Goal: Task Accomplishment & Management: Complete application form

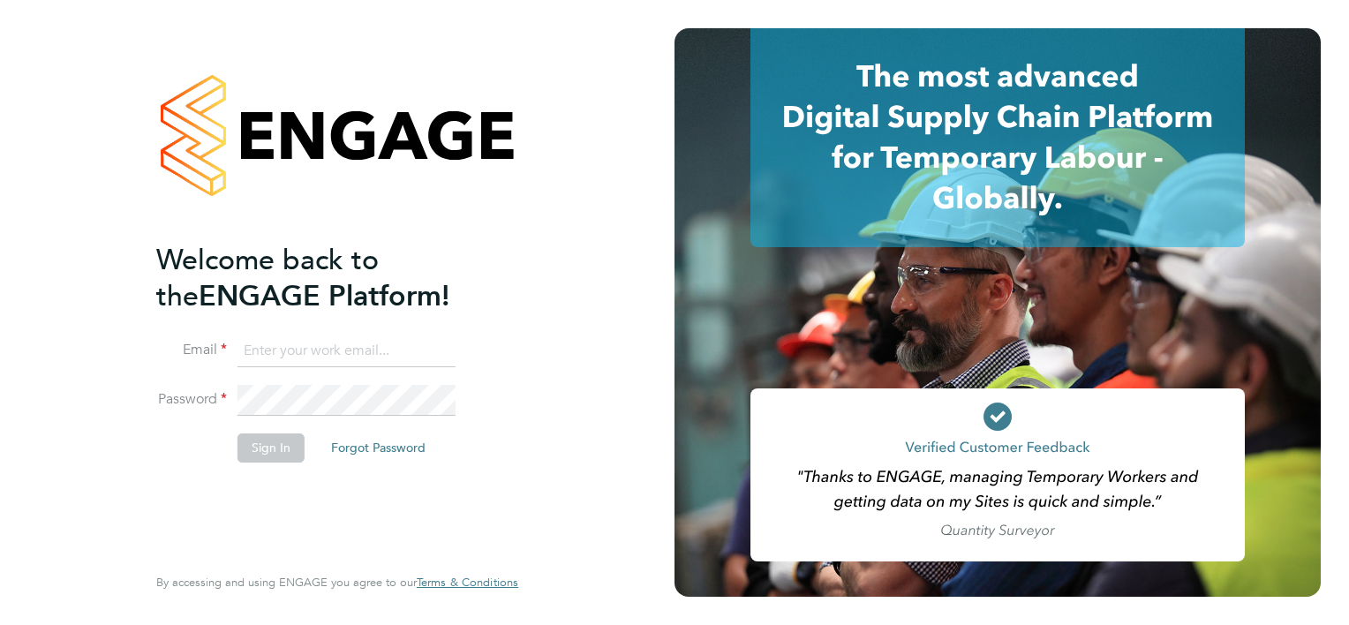
type input "[EMAIL_ADDRESS][DOMAIN_NAME]"
click at [93, 252] on div "Welcome back to the ENGAGE Platform! Email [EMAIL_ADDRESS][DOMAIN_NAME] Passwor…" at bounding box center [337, 312] width 674 height 625
click at [259, 452] on button "Sign In" at bounding box center [270, 447] width 67 height 28
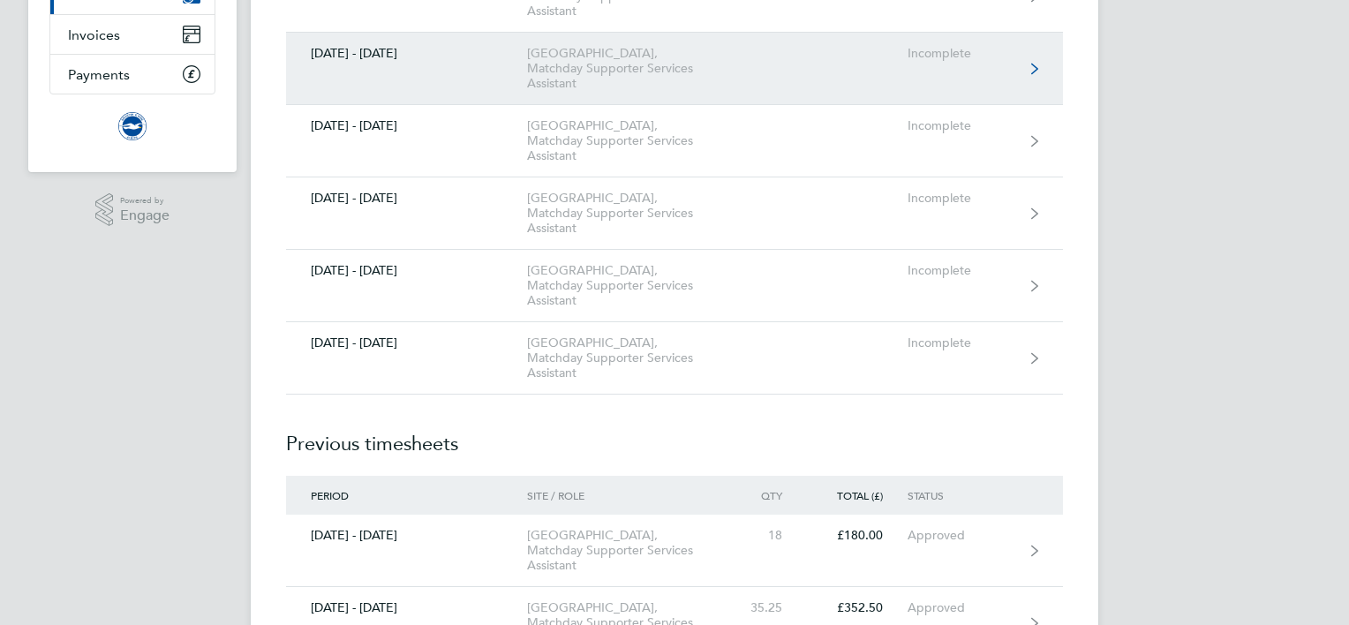
scroll to position [279, 0]
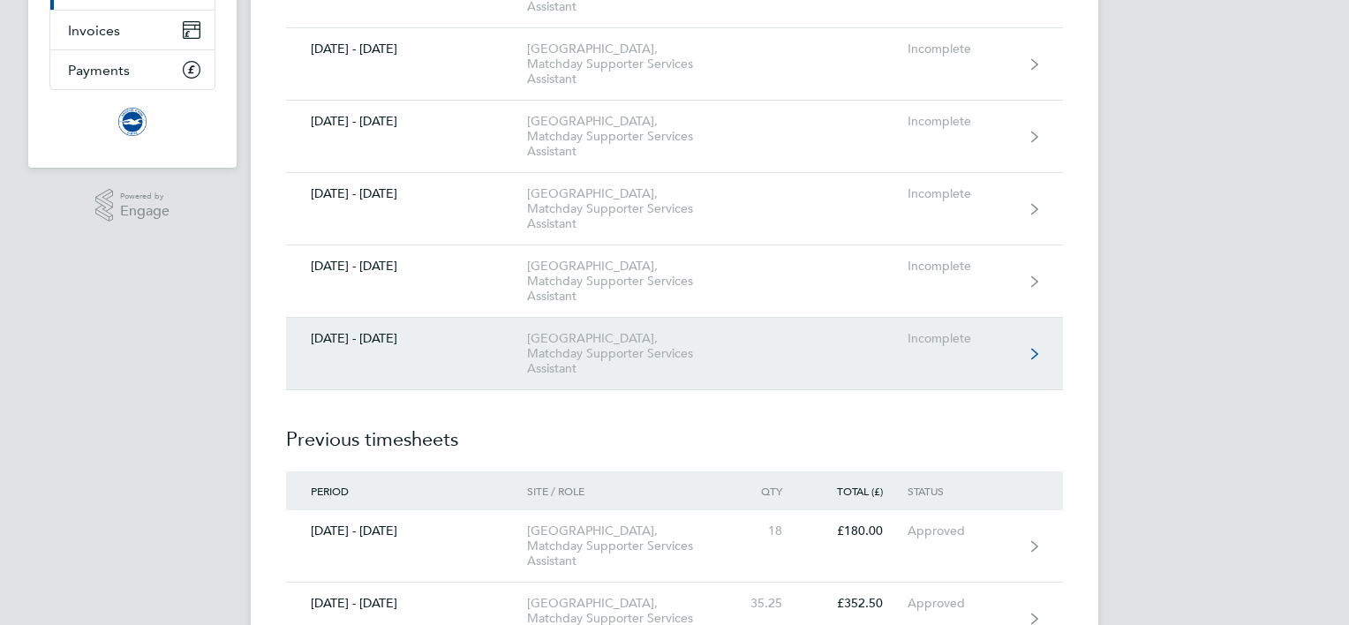
click at [554, 338] on div "[GEOGRAPHIC_DATA], Matchday Supporter Services Assistant" at bounding box center [628, 353] width 202 height 45
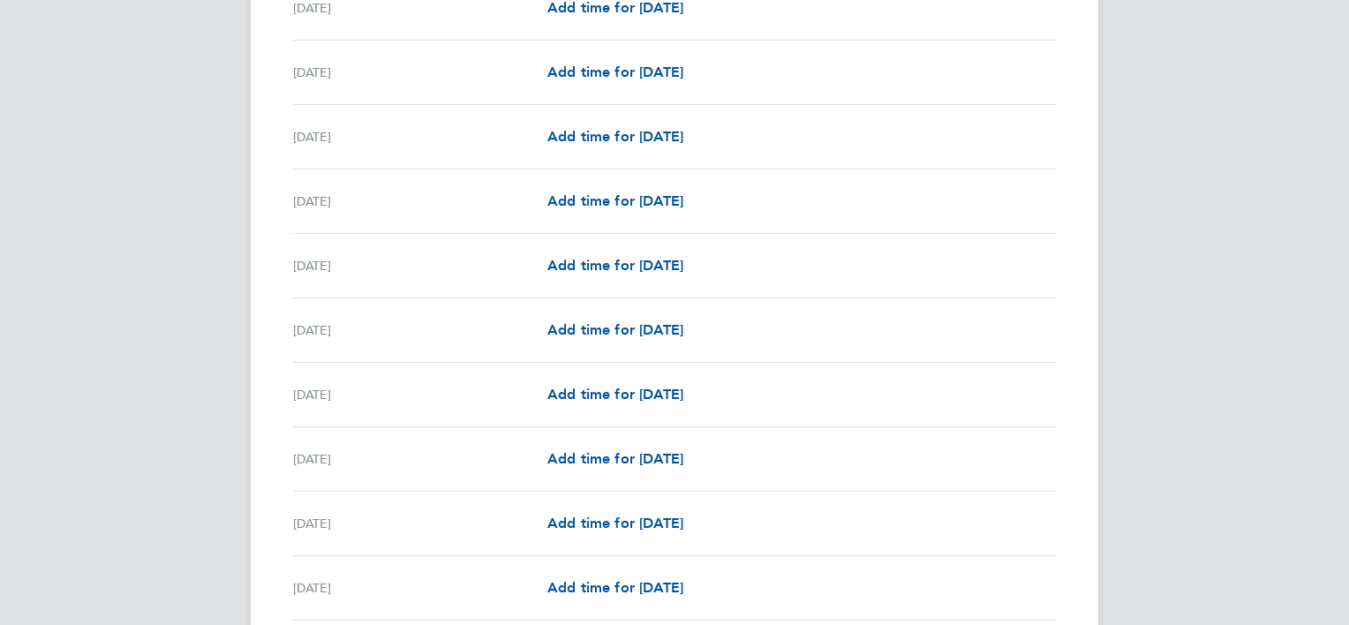
scroll to position [1236, 0]
click at [633, 201] on span "Add time for [DATE]" at bounding box center [615, 200] width 136 height 17
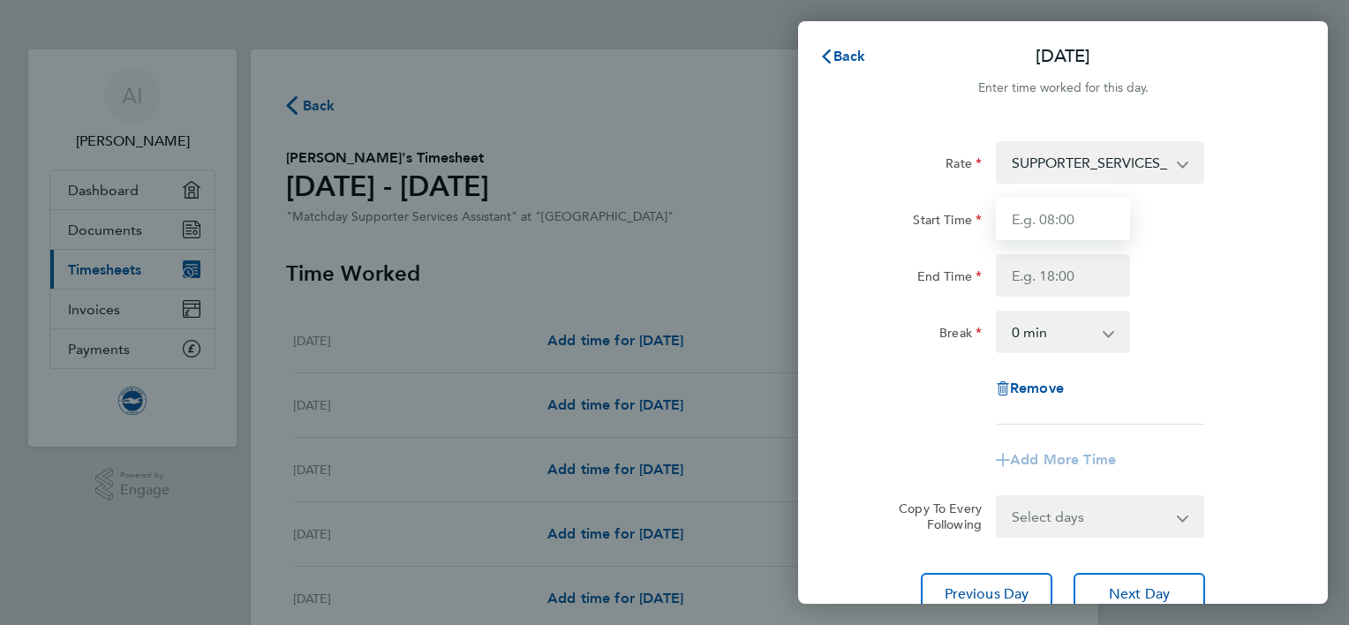
click at [1062, 215] on input "Start Time" at bounding box center [1063, 219] width 134 height 42
type input "09:00"
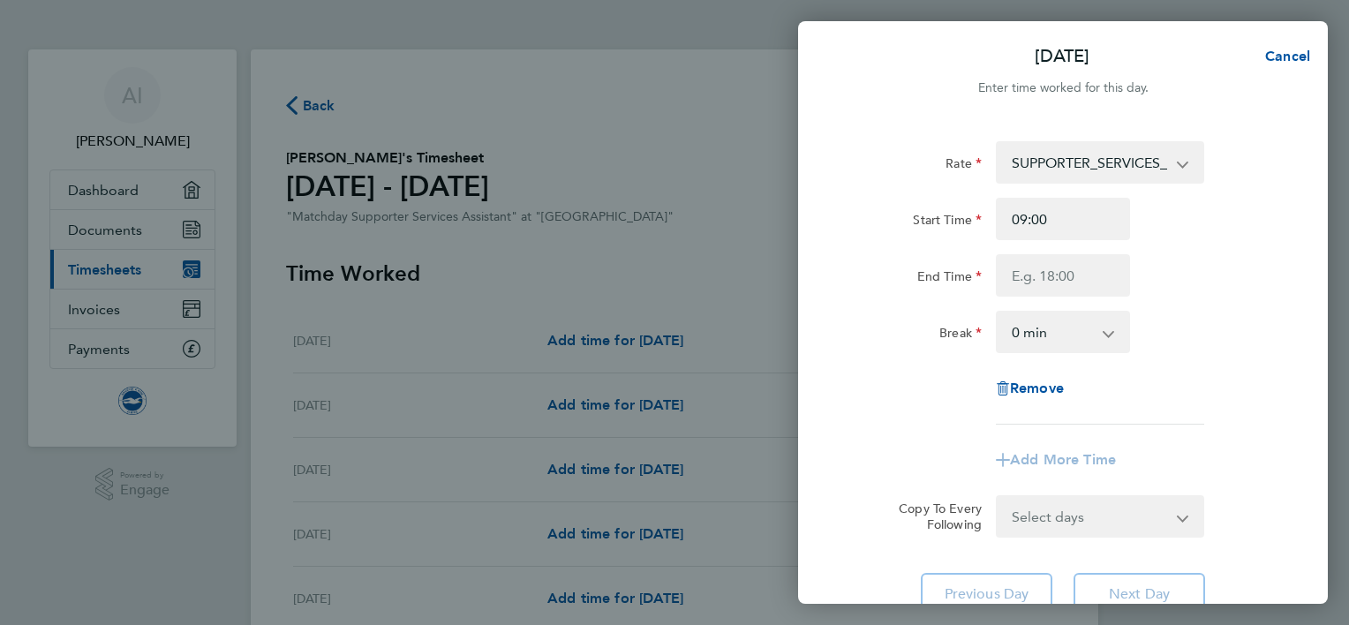
drag, startPoint x: 994, startPoint y: 275, endPoint x: 1029, endPoint y: 272, distance: 35.5
click at [1029, 272] on div at bounding box center [1063, 275] width 148 height 42
click at [1029, 272] on input "End Time" at bounding box center [1063, 275] width 134 height 42
click at [1075, 276] on input "15:20" at bounding box center [1063, 275] width 134 height 42
type input "15:50"
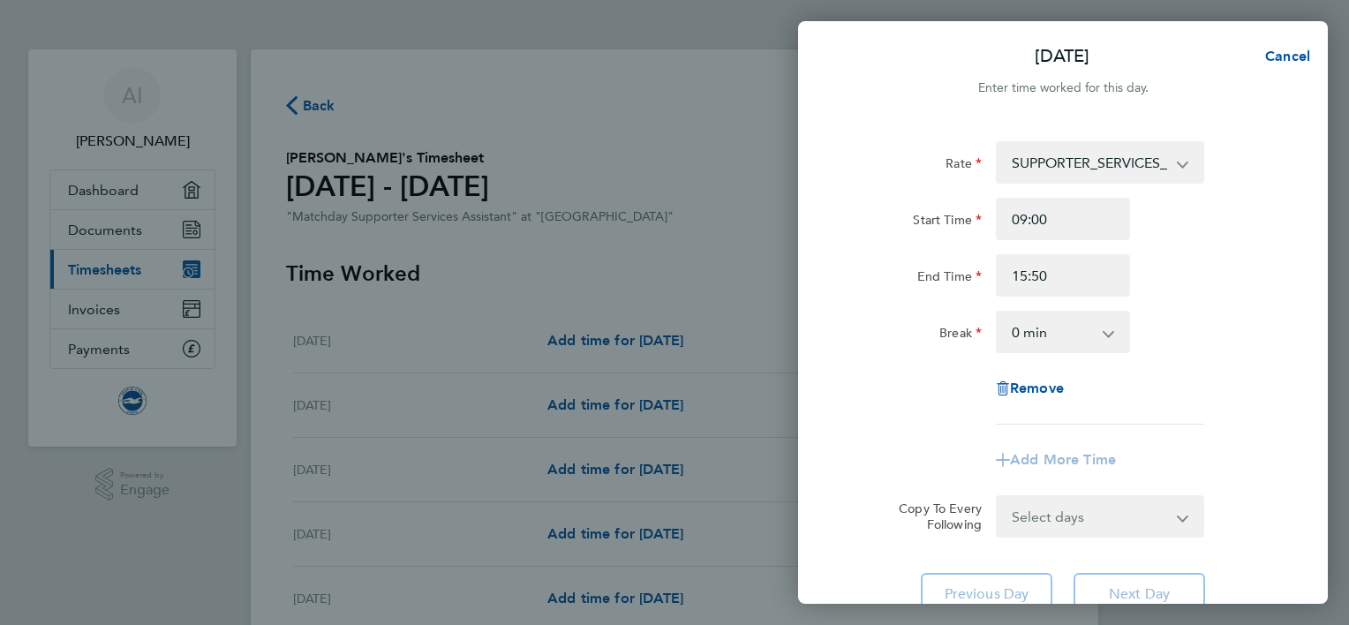
click at [1214, 320] on div "Break 0 min 15 min 30 min 45 min 60 min 75 min 90 min" at bounding box center [1062, 332] width 445 height 42
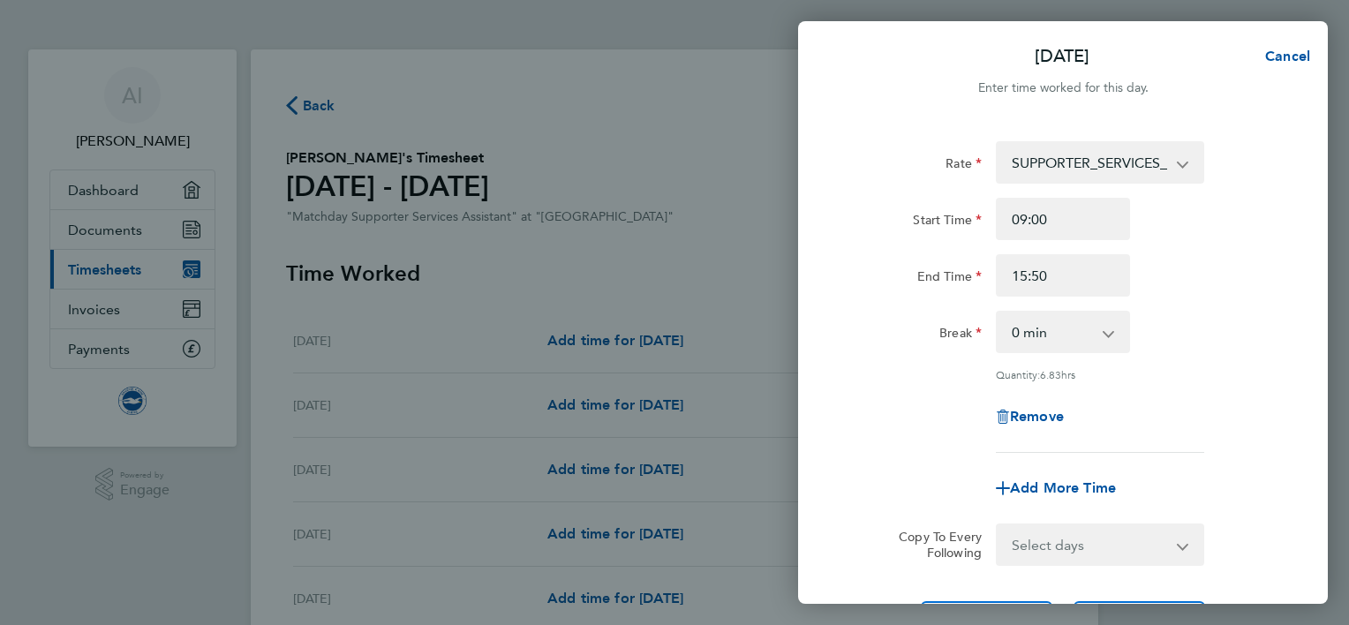
scroll to position [171, 0]
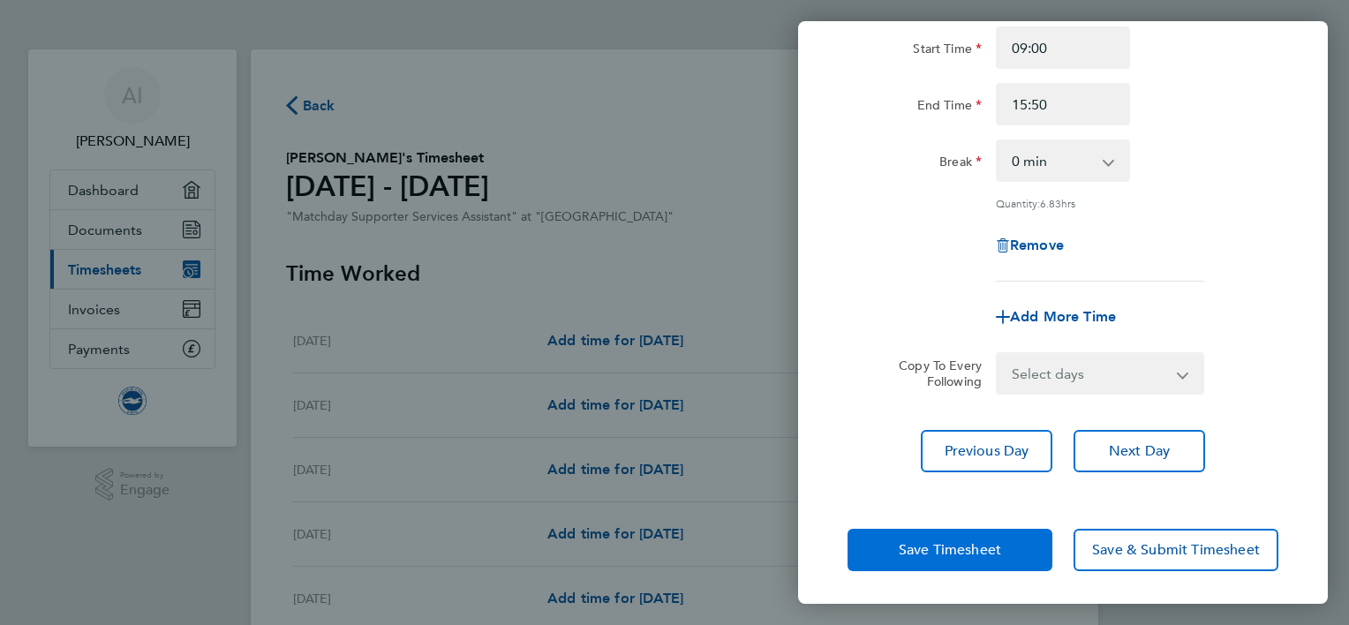
click at [965, 547] on span "Save Timesheet" at bounding box center [950, 550] width 102 height 18
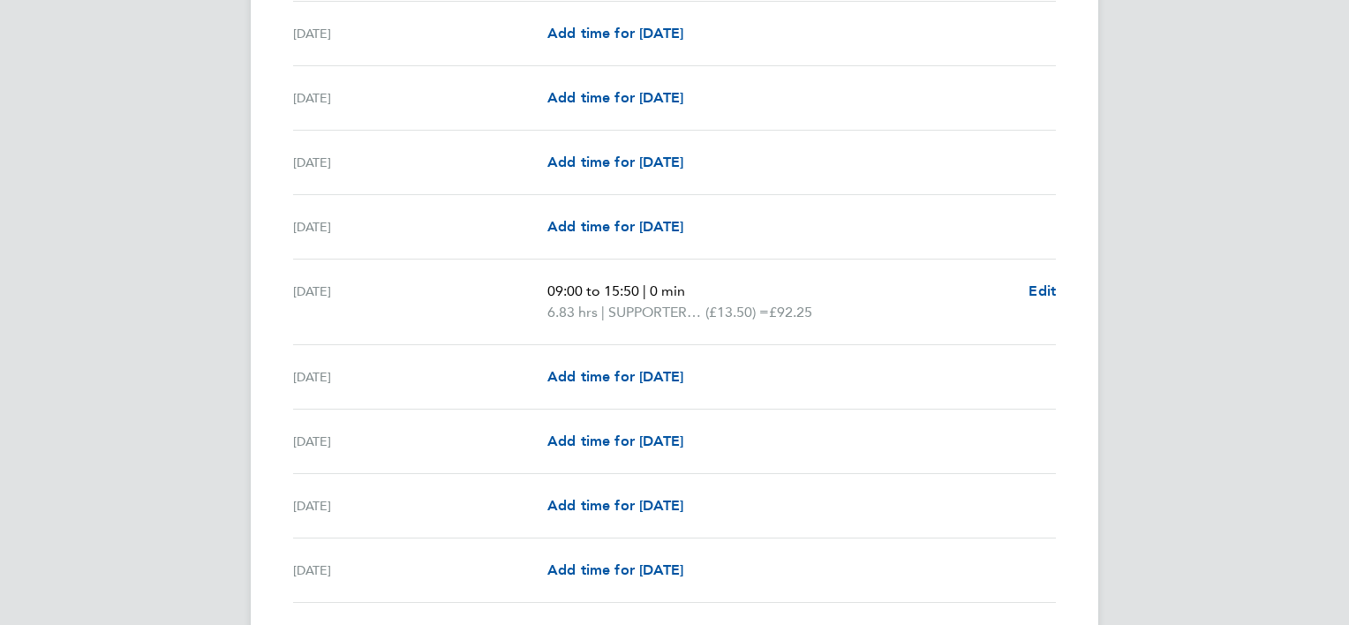
scroll to position [1342, 0]
click at [774, 351] on div "[DATE] Add time for [DATE] Add time for [DATE]" at bounding box center [674, 377] width 763 height 64
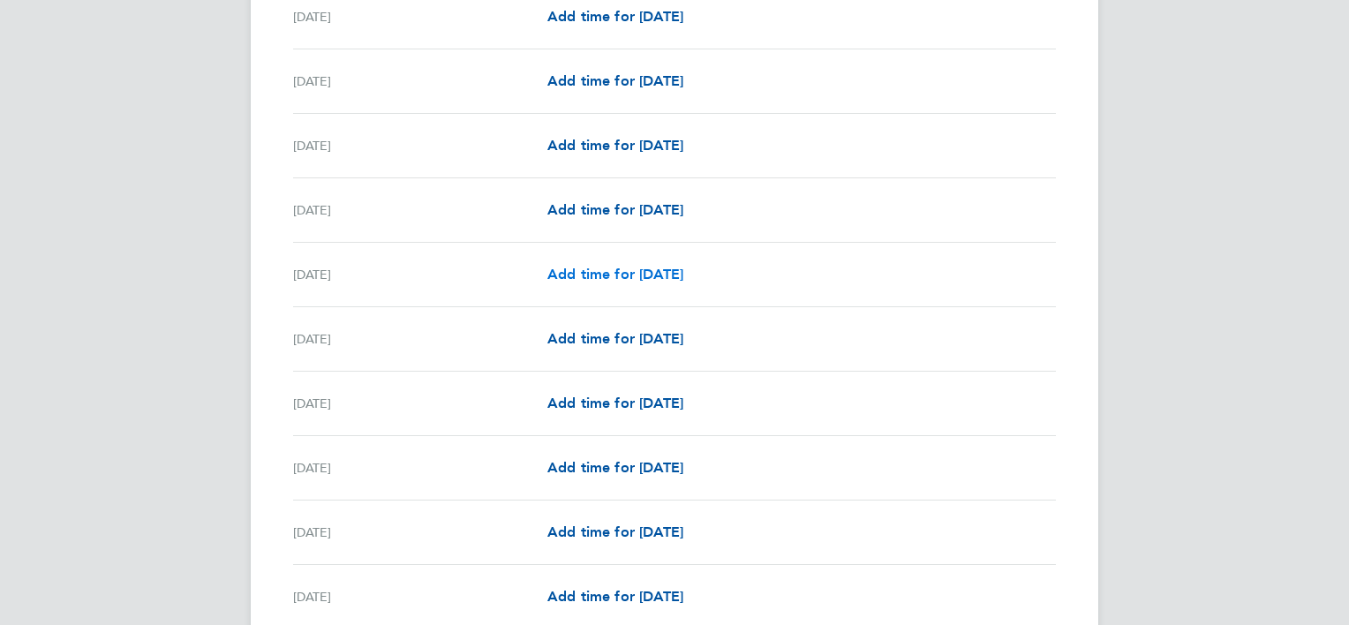
scroll to position [777, 0]
click at [633, 149] on span "Add time for [DATE]" at bounding box center [615, 147] width 136 height 17
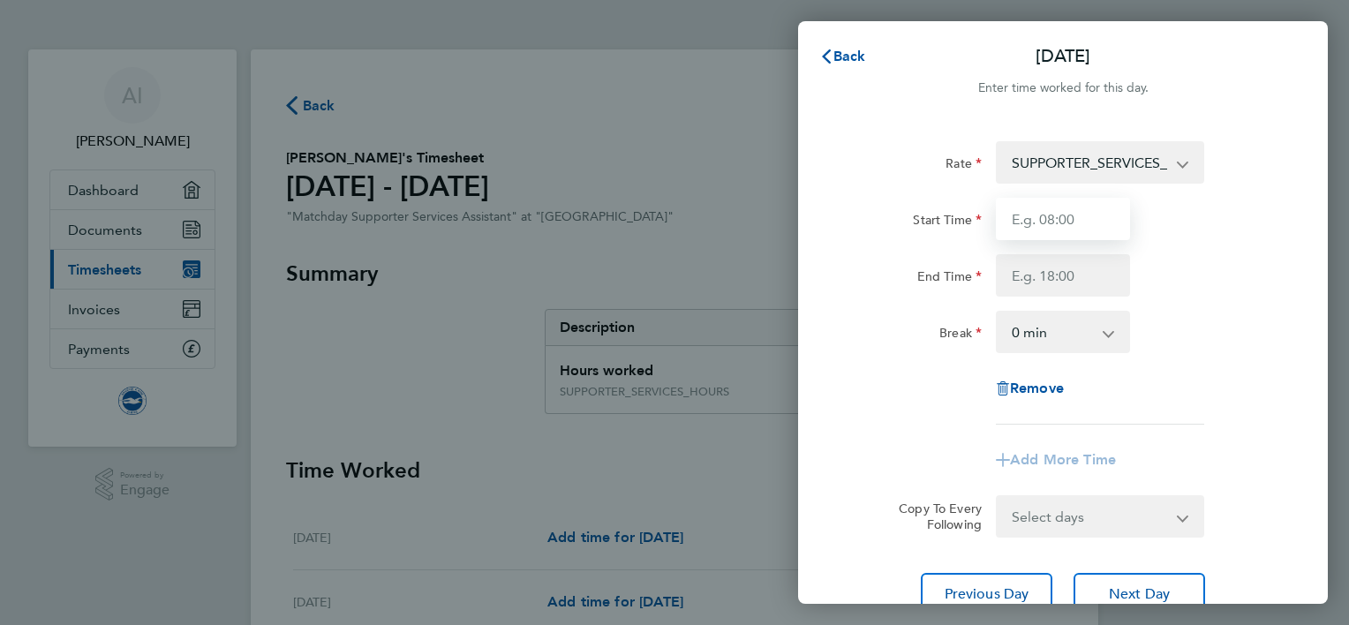
click at [1038, 219] on input "Start Time" at bounding box center [1063, 219] width 134 height 42
type input "09:00"
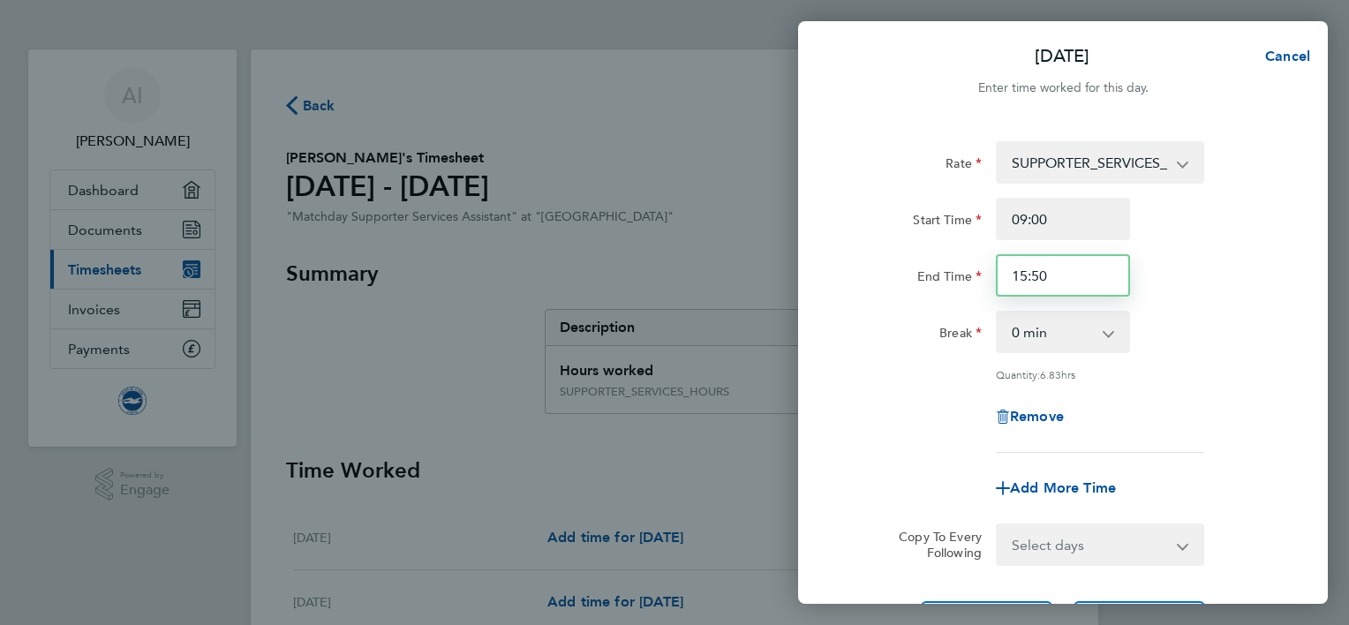
click at [1050, 275] on input "15:50" at bounding box center [1063, 275] width 134 height 42
type input "1"
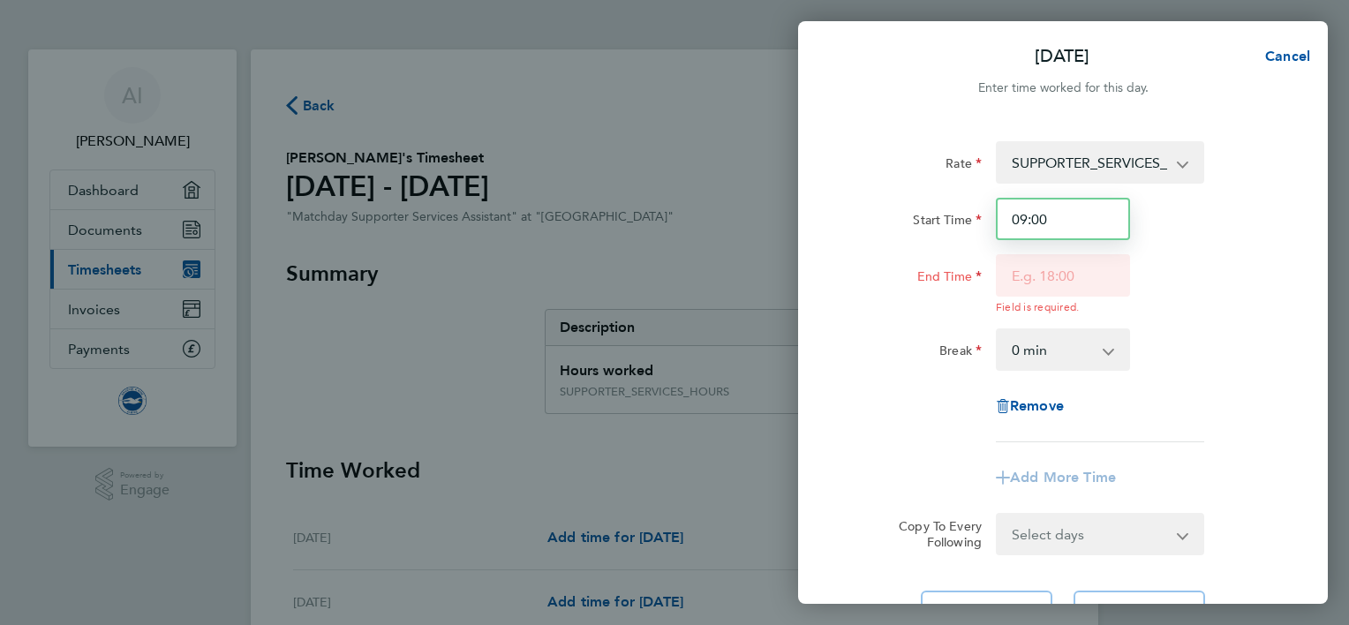
click at [1058, 238] on input "09:00" at bounding box center [1063, 219] width 134 height 42
type input "09:45"
click at [1052, 282] on input "End Time" at bounding box center [1063, 275] width 134 height 42
type input "15:00"
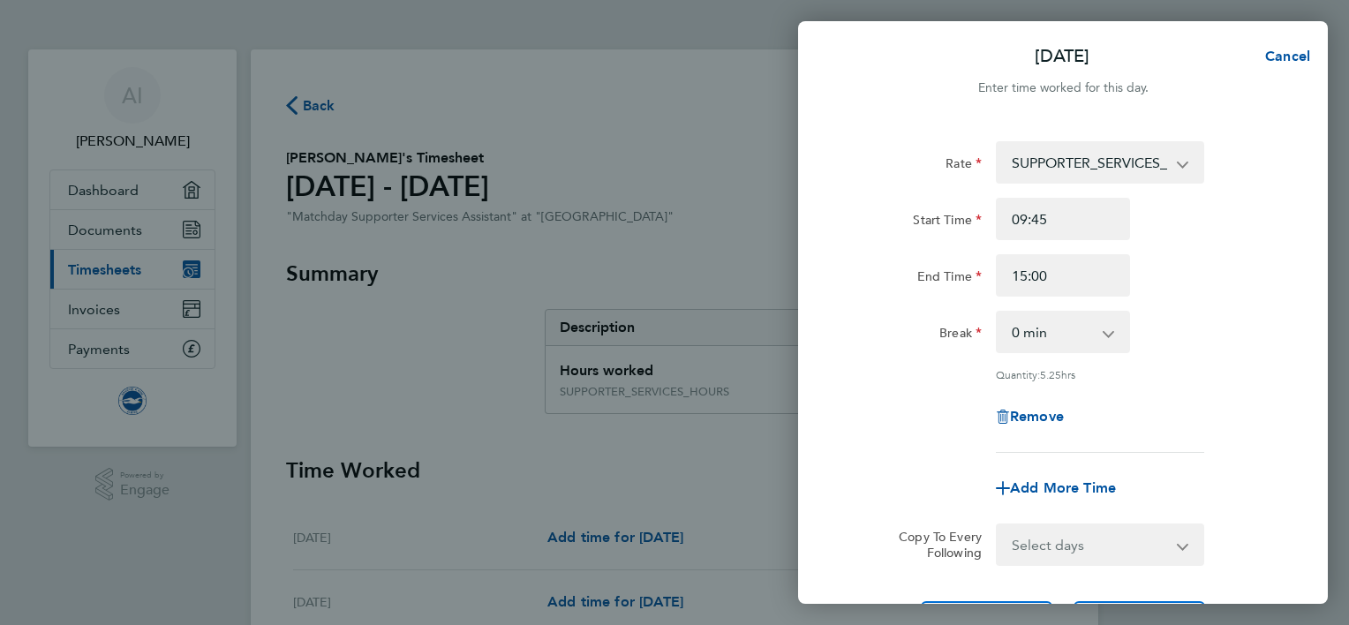
click at [848, 311] on app-timesheet-line-hourly "Start Time 09:45 End Time 15:00 Break 0 min 15 min 30 min 45 min 60 min 75 min …" at bounding box center [1063, 290] width 431 height 184
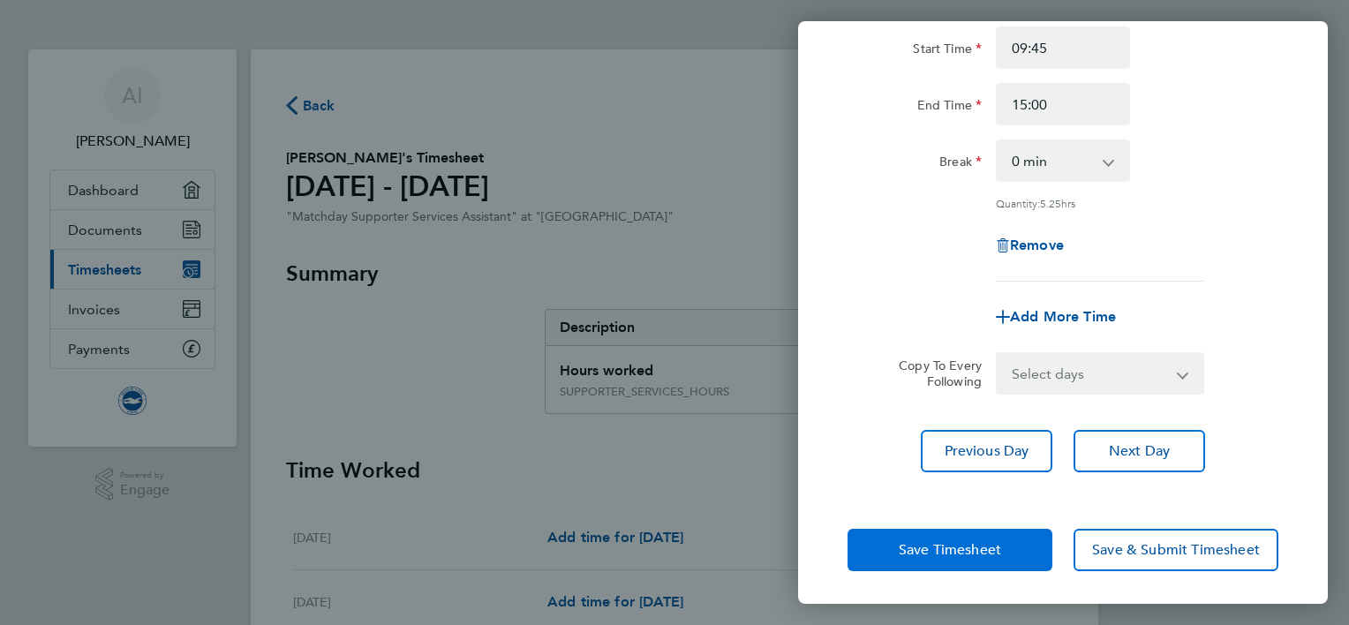
click at [982, 546] on span "Save Timesheet" at bounding box center [950, 550] width 102 height 18
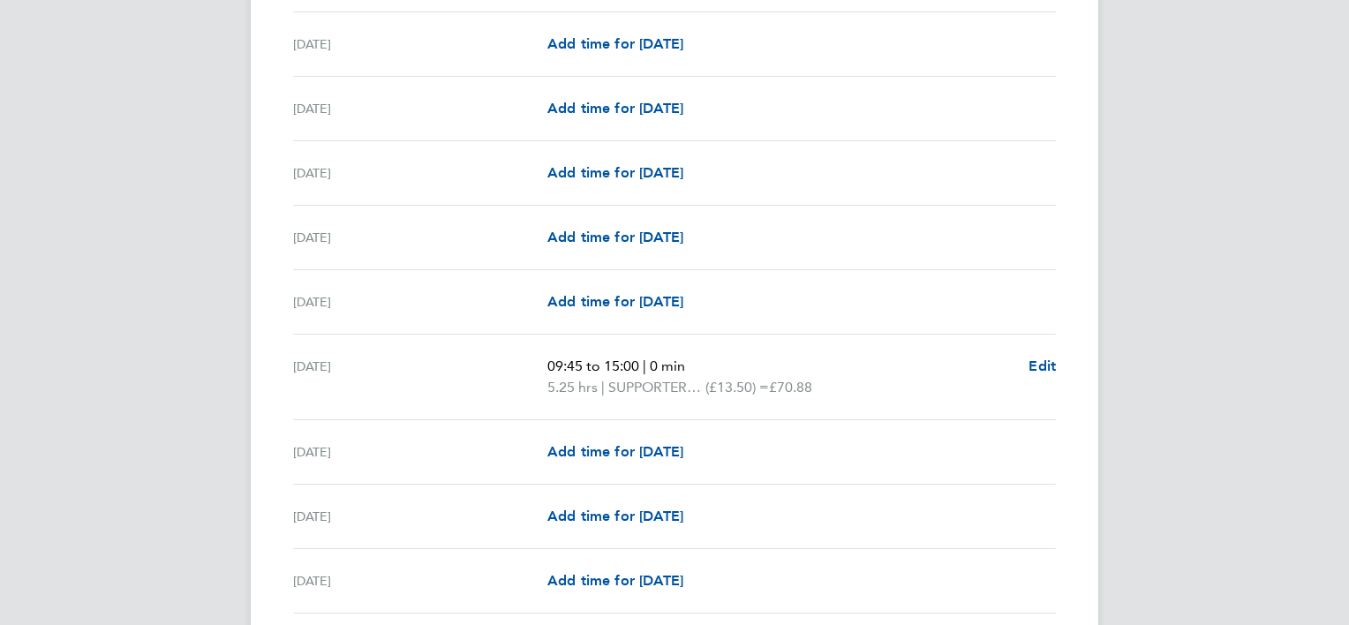
scroll to position [560, 0]
click at [1044, 367] on span "Edit" at bounding box center [1042, 364] width 27 height 17
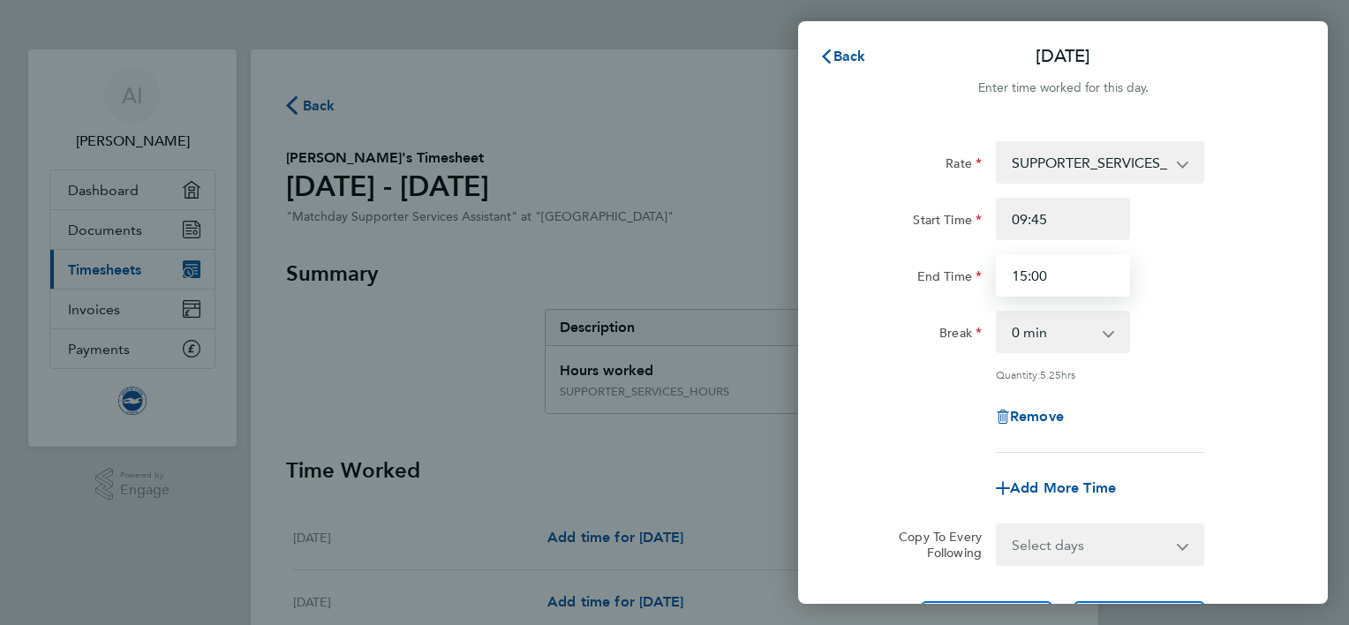
click at [1059, 273] on input "15:00" at bounding box center [1063, 275] width 134 height 42
type input "15:30"
click at [901, 407] on div "Remove" at bounding box center [1062, 417] width 445 height 42
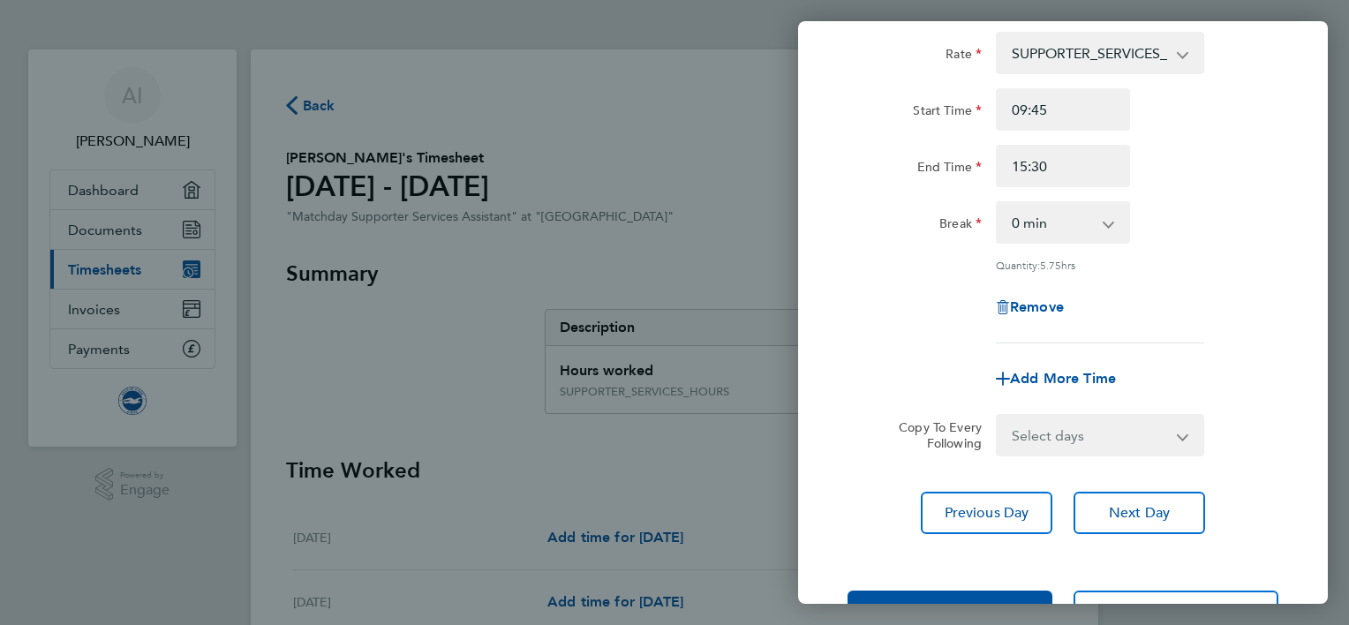
scroll to position [171, 0]
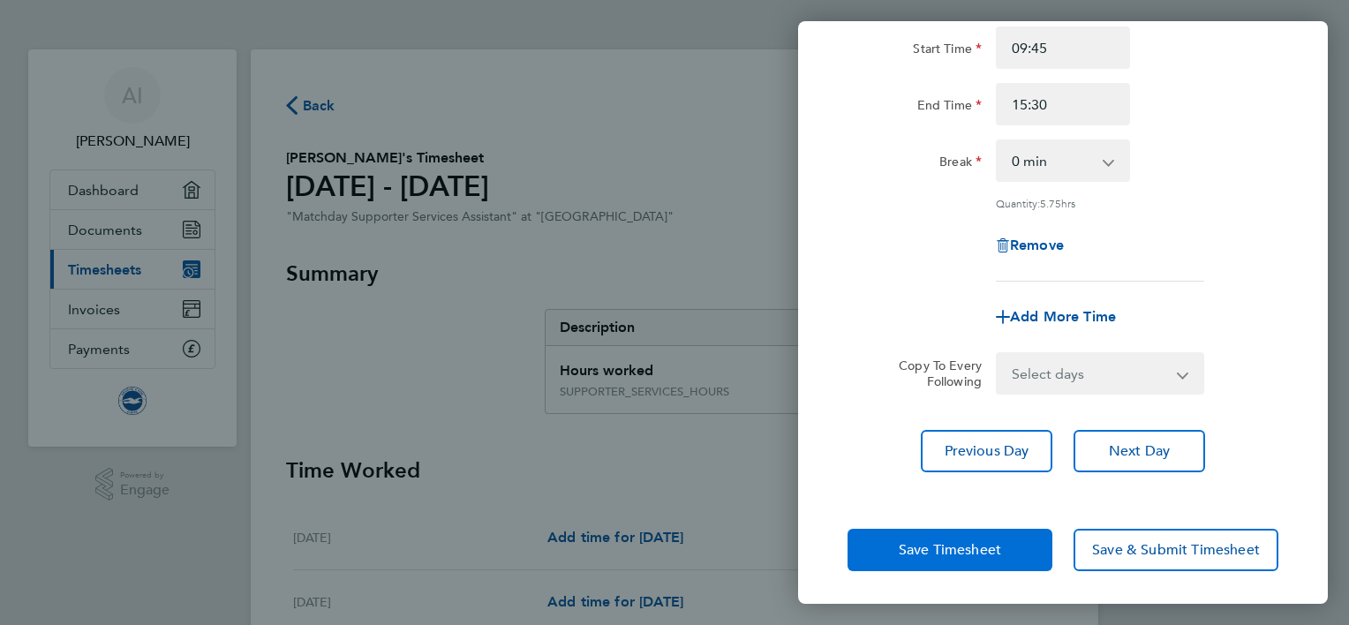
click at [951, 546] on span "Save Timesheet" at bounding box center [950, 550] width 102 height 18
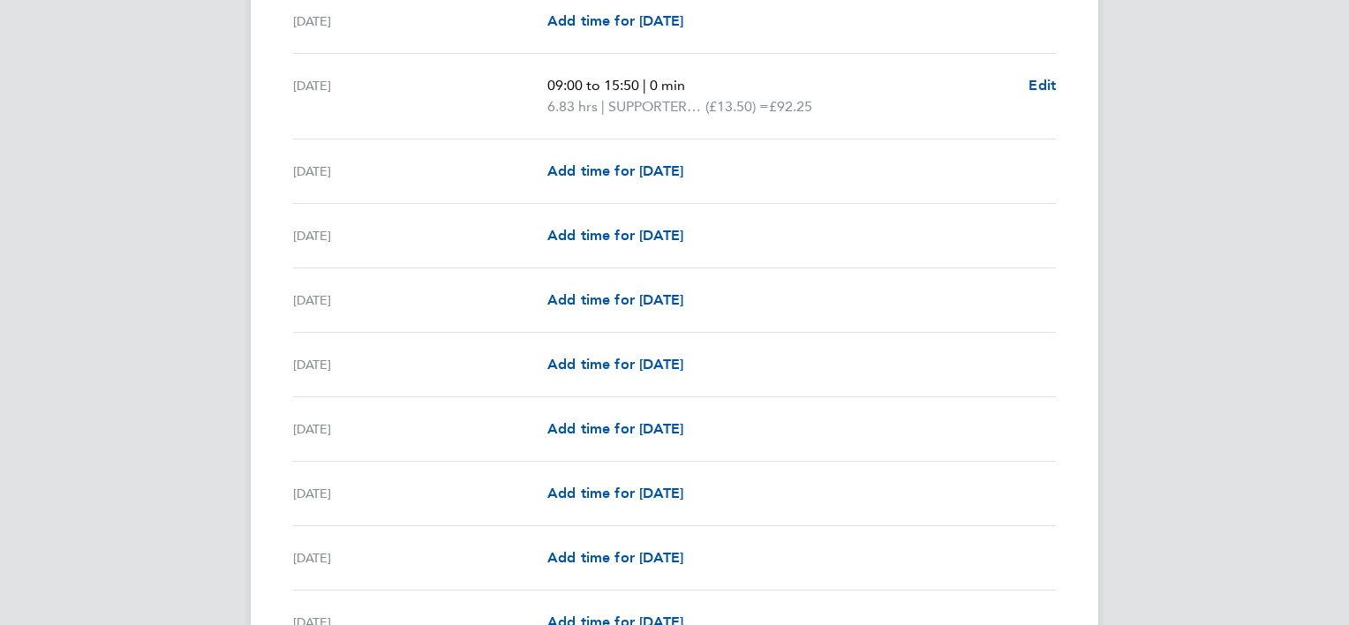
scroll to position [1568, 0]
click at [645, 232] on span "Add time for [DATE]" at bounding box center [615, 236] width 136 height 17
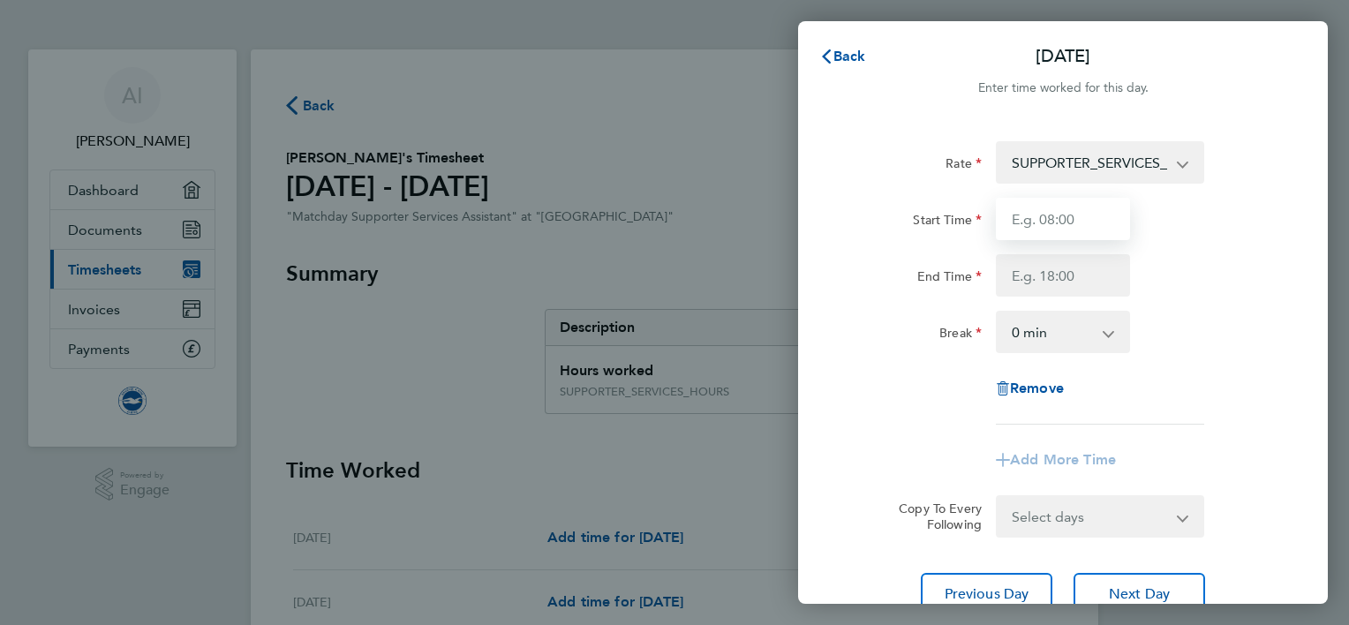
click at [1044, 201] on input "Start Time" at bounding box center [1063, 219] width 134 height 42
type input "09:00"
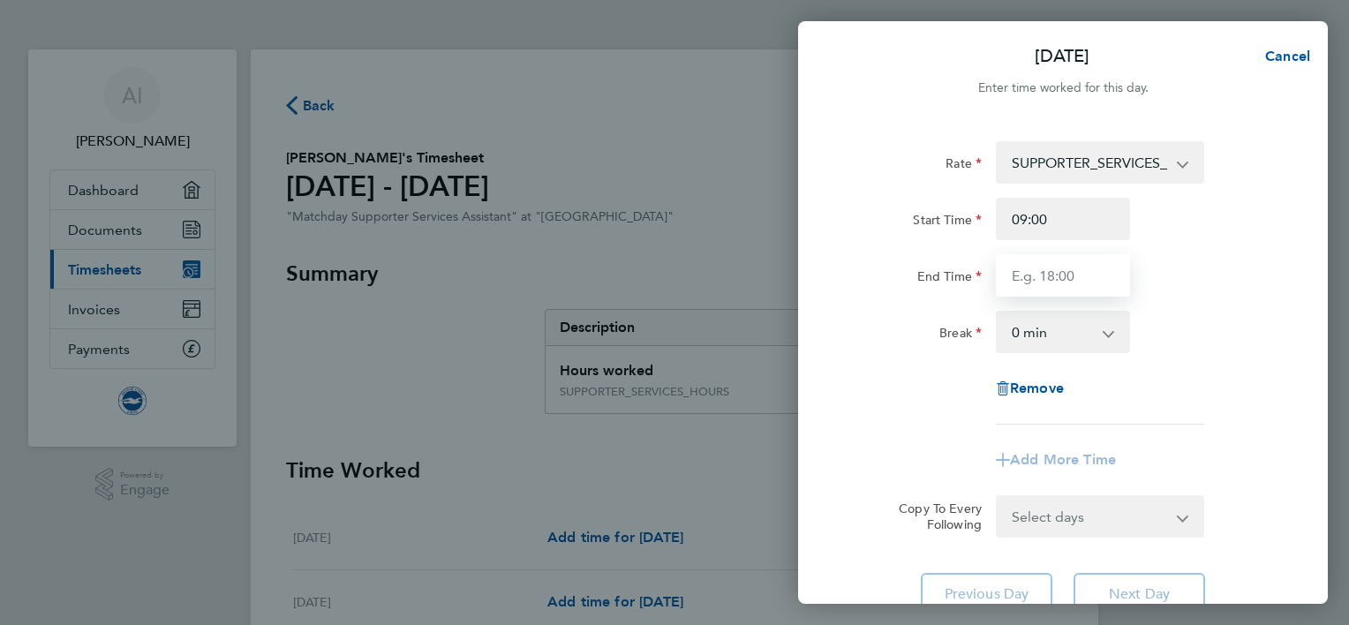
click at [1034, 271] on input "End Time" at bounding box center [1063, 275] width 134 height 42
type input "15:45"
click at [931, 365] on div "Rate SUPPORTER_SERVICES_HOURS - 13.50 Start Time 09:00 End Time 15:45 Break 0 m…" at bounding box center [1063, 282] width 431 height 283
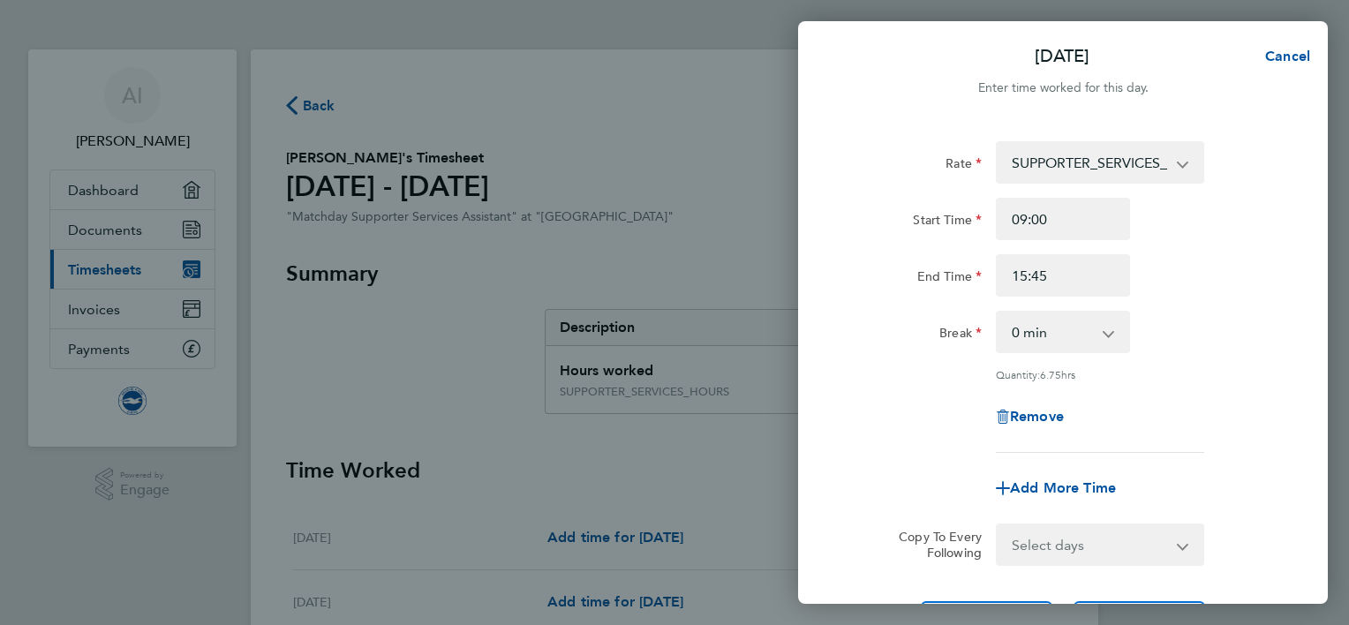
scroll to position [171, 0]
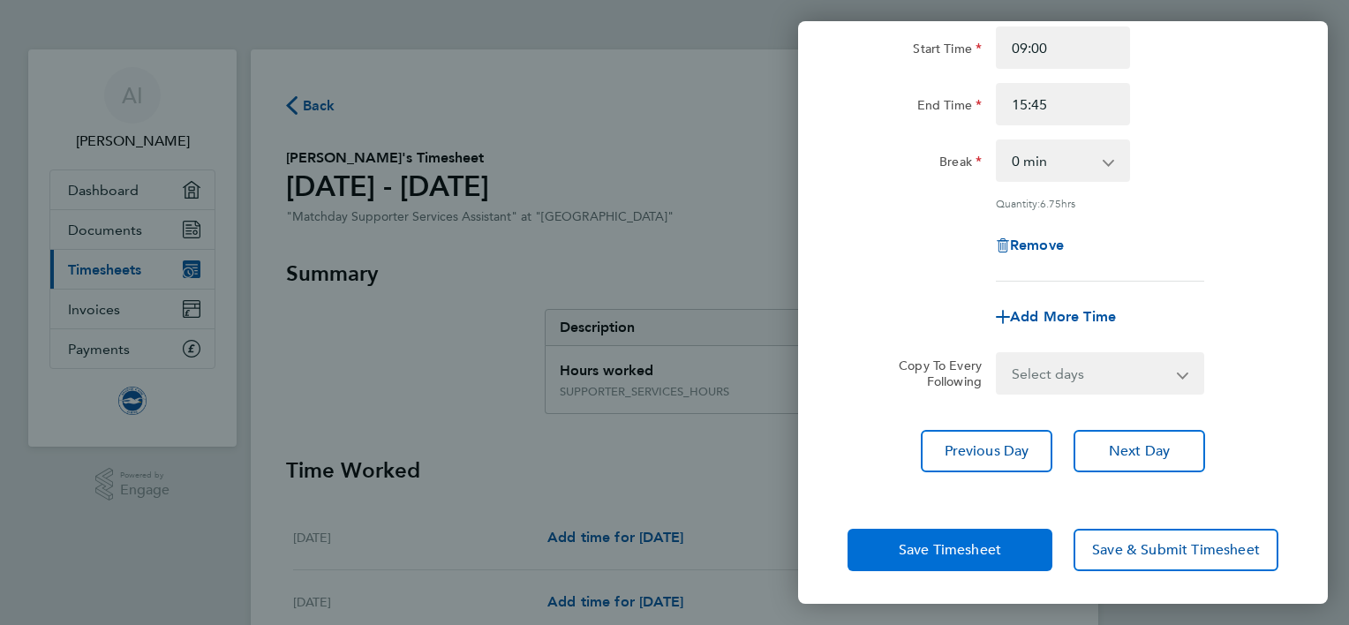
click at [922, 547] on span "Save Timesheet" at bounding box center [950, 550] width 102 height 18
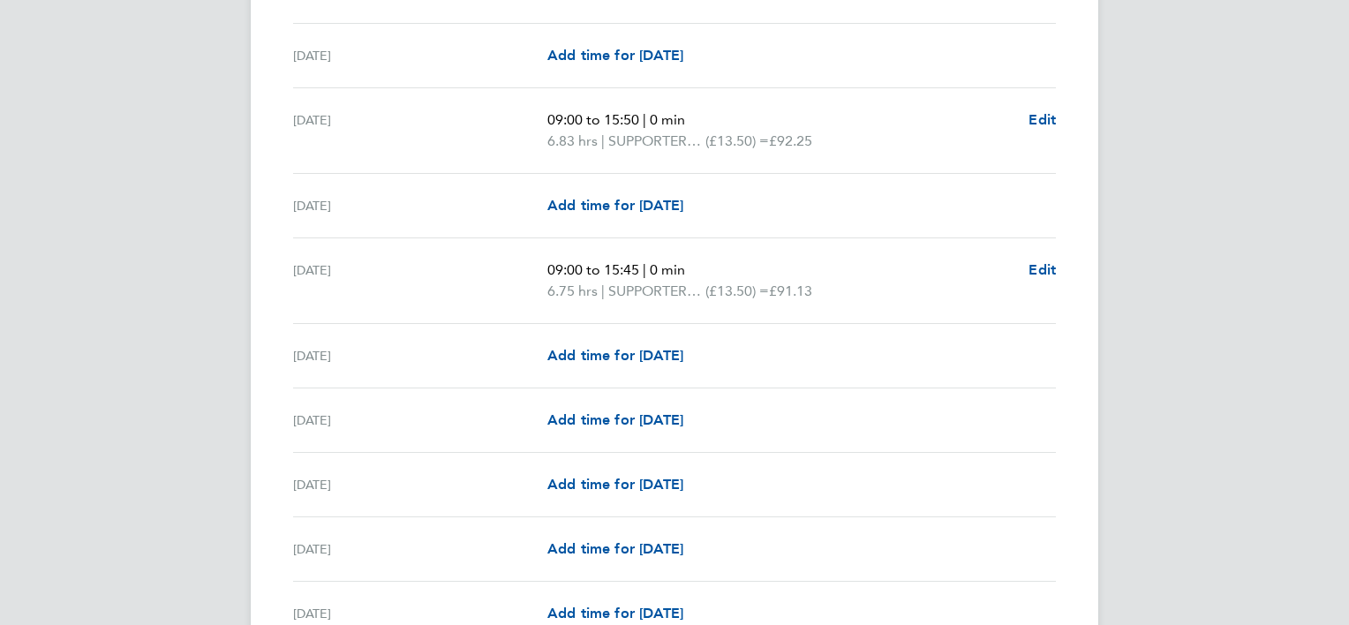
scroll to position [1543, 0]
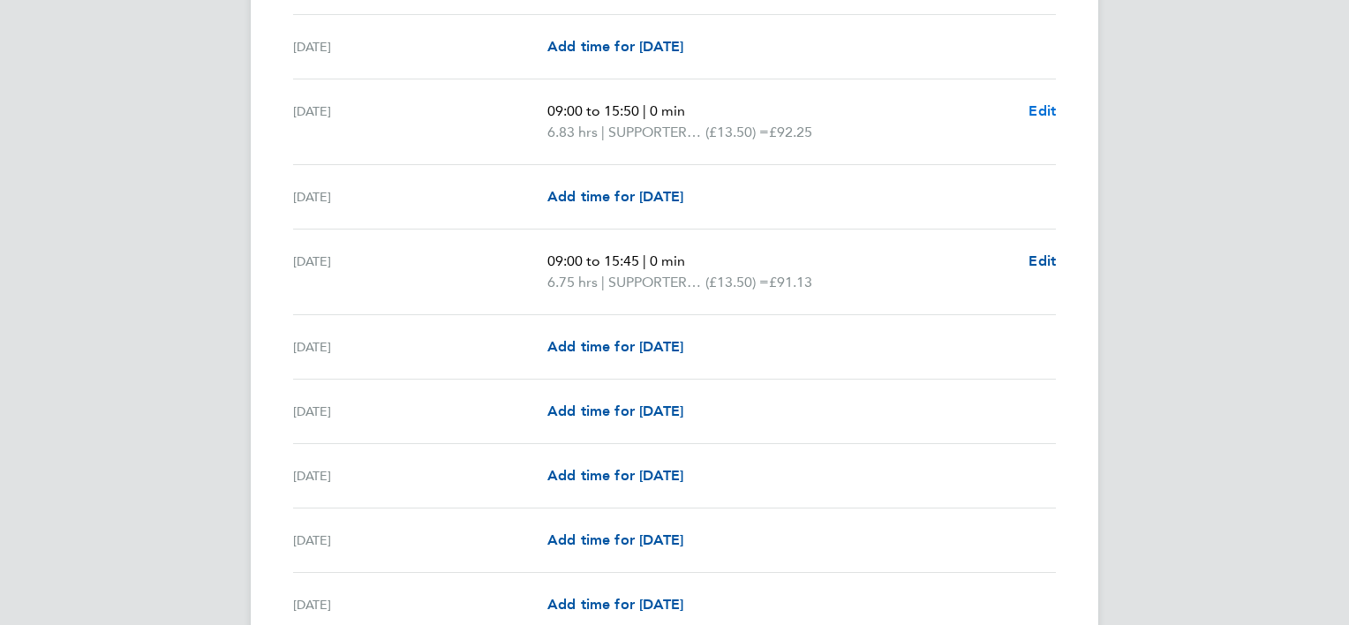
click at [1036, 110] on span "Edit" at bounding box center [1042, 110] width 27 height 17
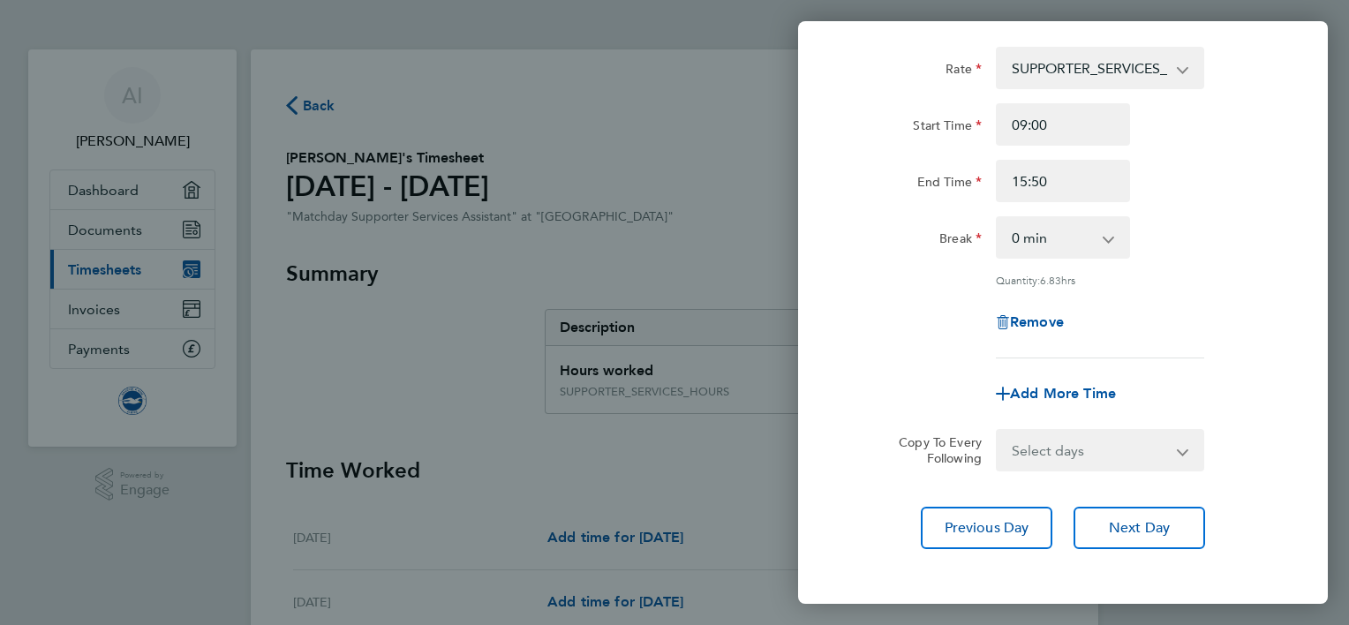
scroll to position [87, 0]
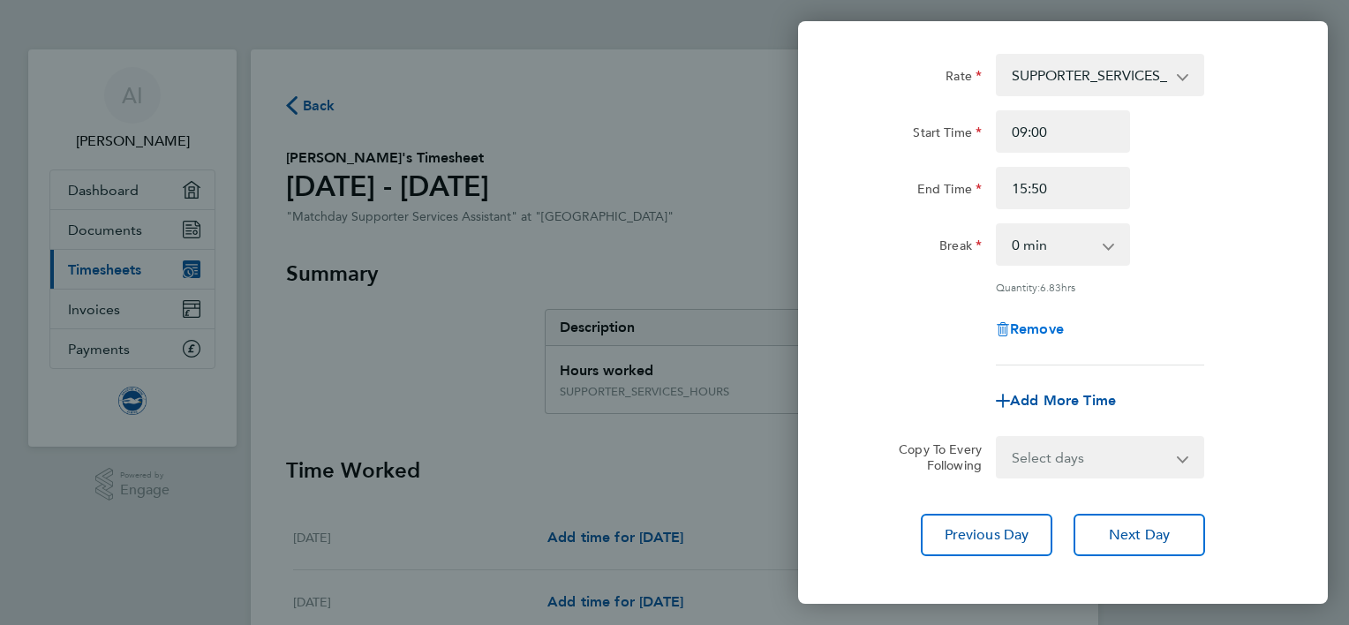
click at [1020, 325] on span "Remove" at bounding box center [1037, 328] width 54 height 17
select select "null"
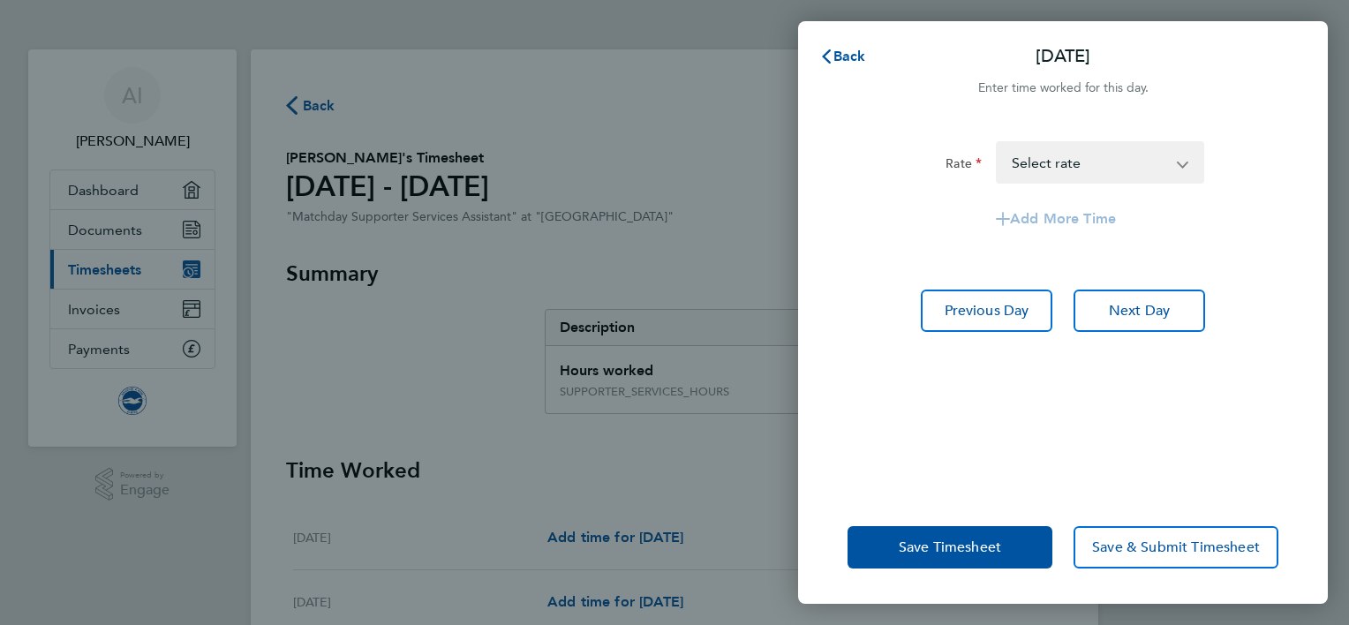
scroll to position [0, 0]
click at [834, 67] on button "Back" at bounding box center [843, 56] width 82 height 35
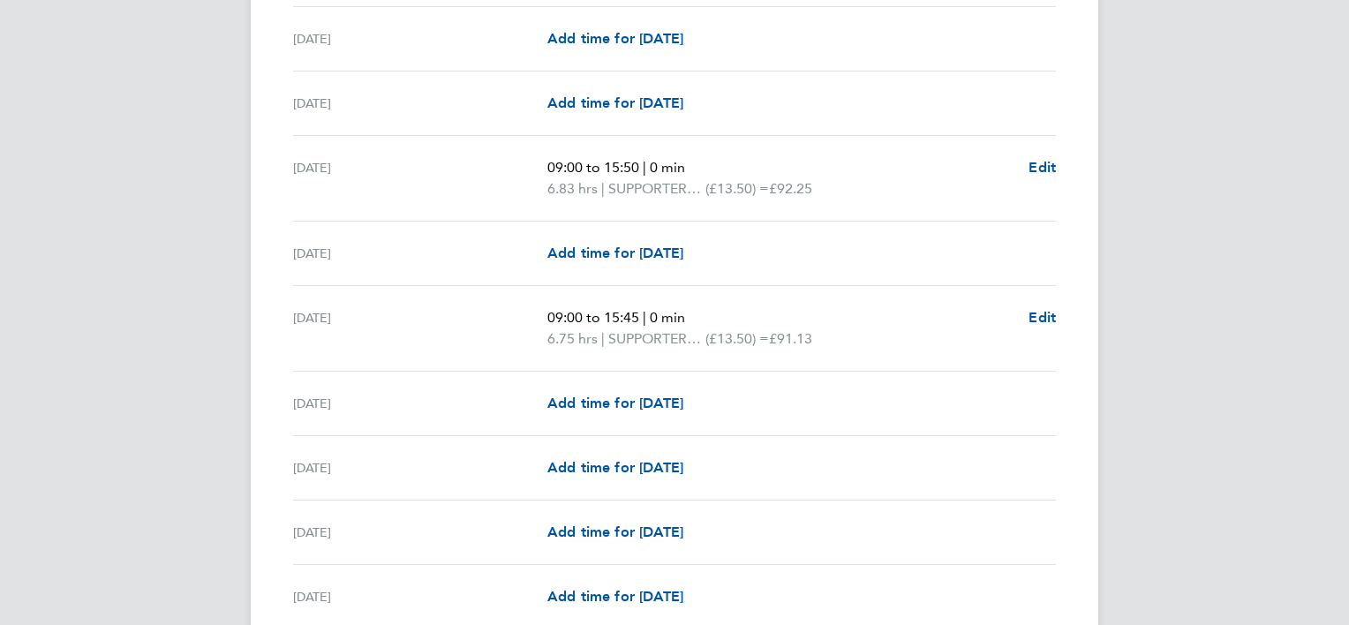
scroll to position [1487, 0]
click at [1031, 160] on span "Edit" at bounding box center [1042, 167] width 27 height 17
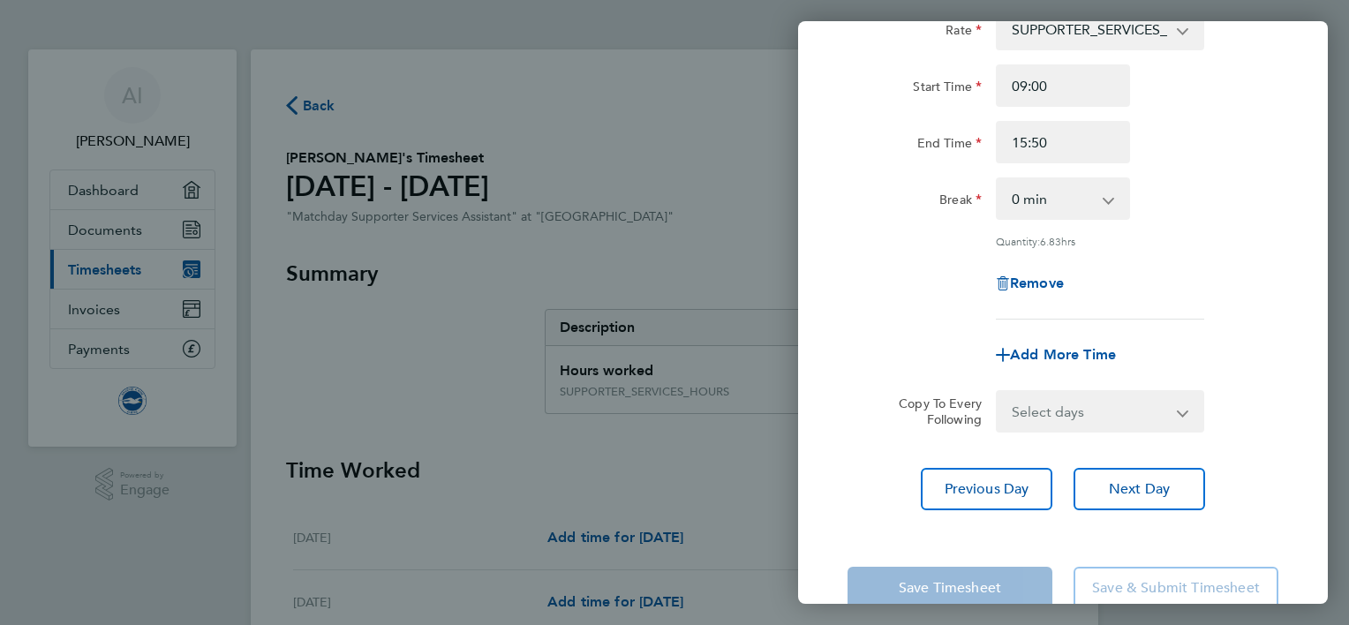
scroll to position [171, 0]
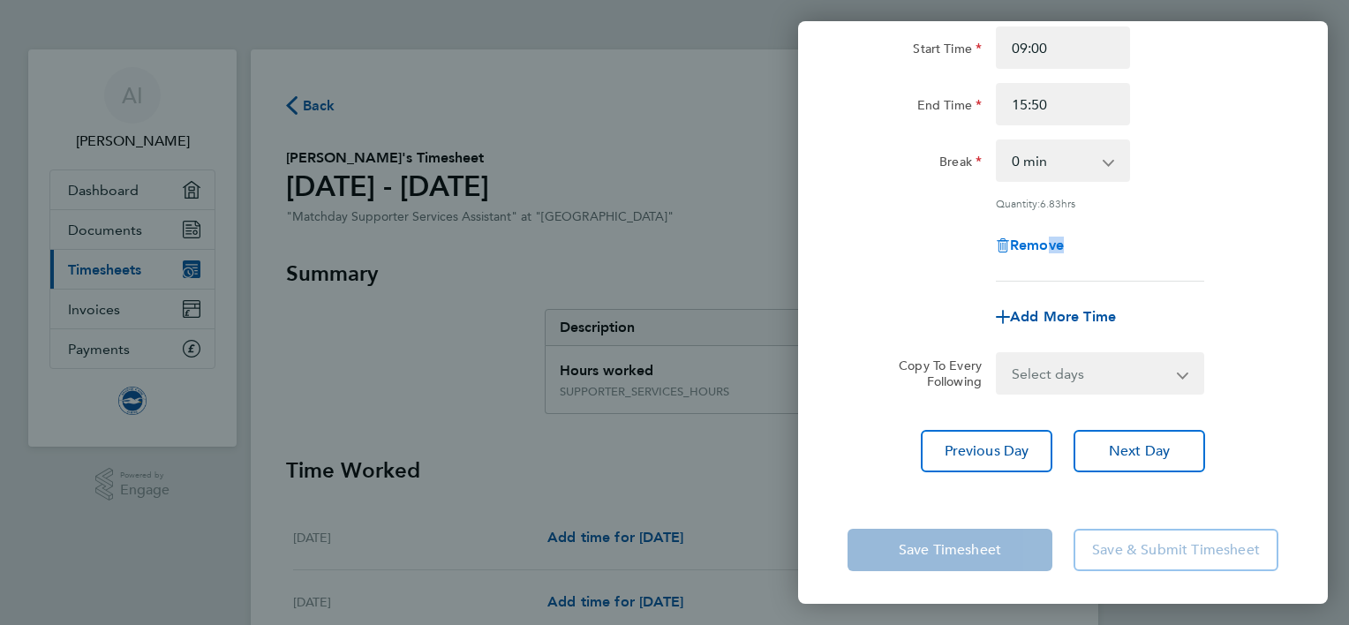
drag, startPoint x: 1058, startPoint y: 255, endPoint x: 1045, endPoint y: 244, distance: 16.9
click at [1045, 244] on div "Remove" at bounding box center [1063, 245] width 148 height 42
click at [1045, 244] on span "Remove" at bounding box center [1037, 245] width 54 height 17
select select "null"
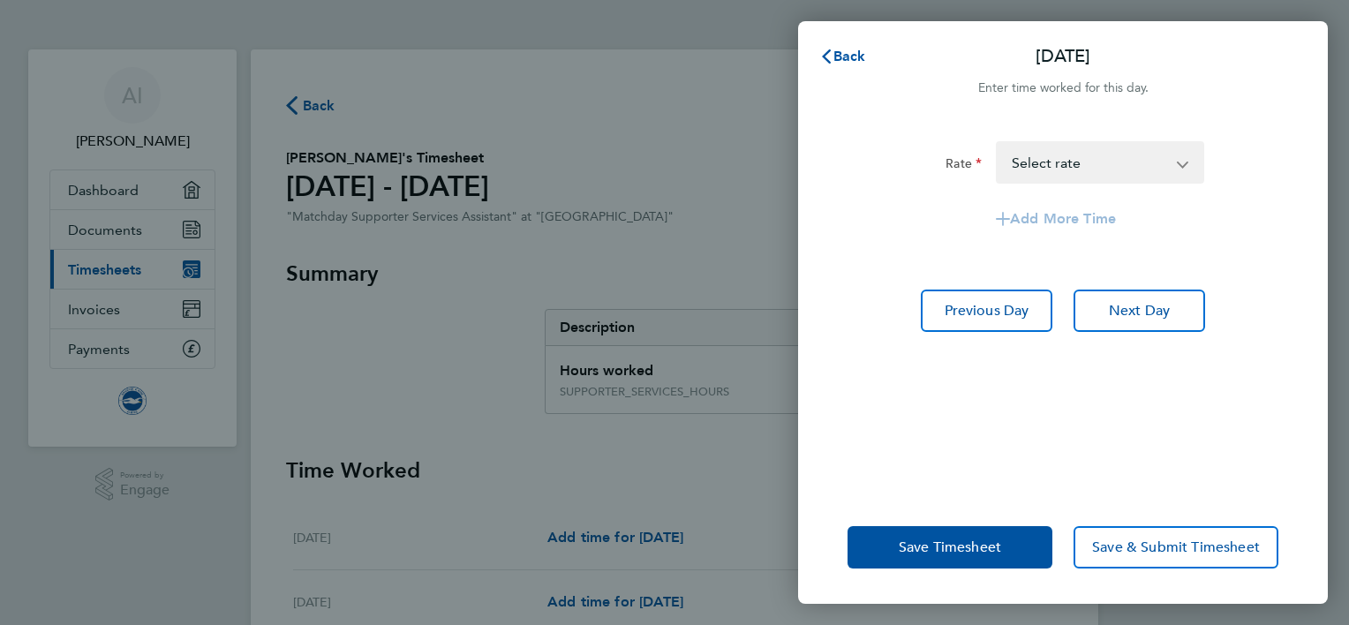
scroll to position [0, 0]
click at [928, 539] on span "Save Timesheet" at bounding box center [950, 548] width 102 height 18
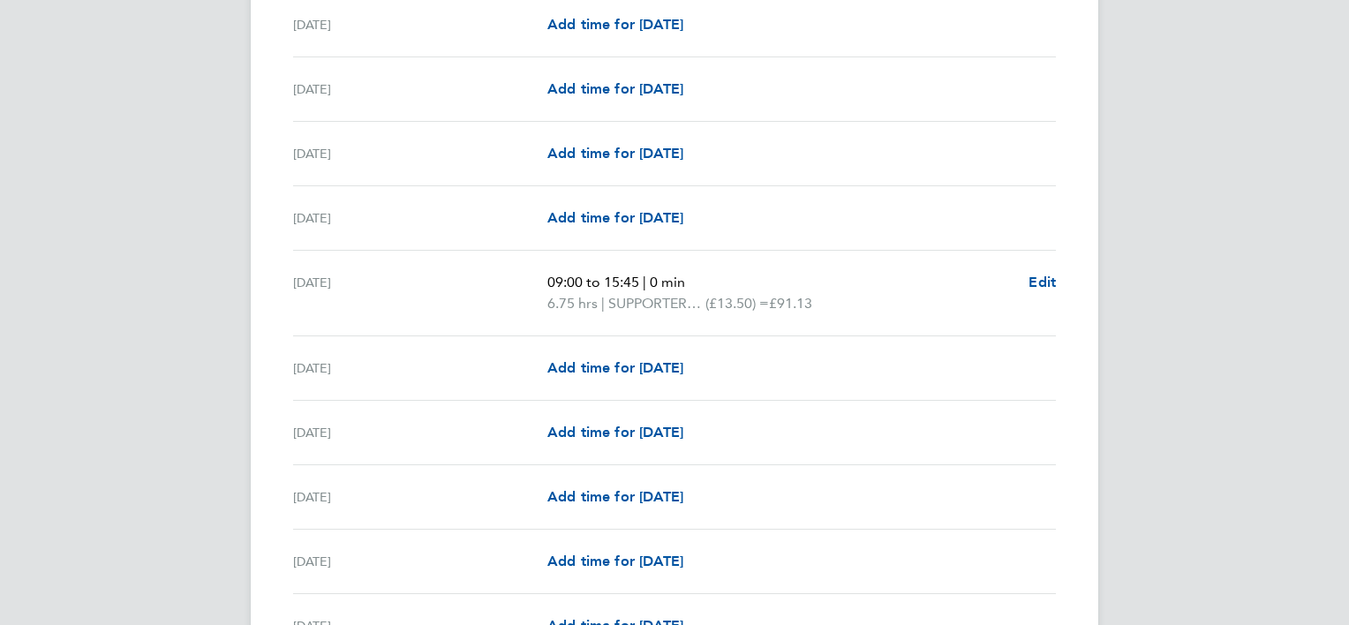
scroll to position [1560, 0]
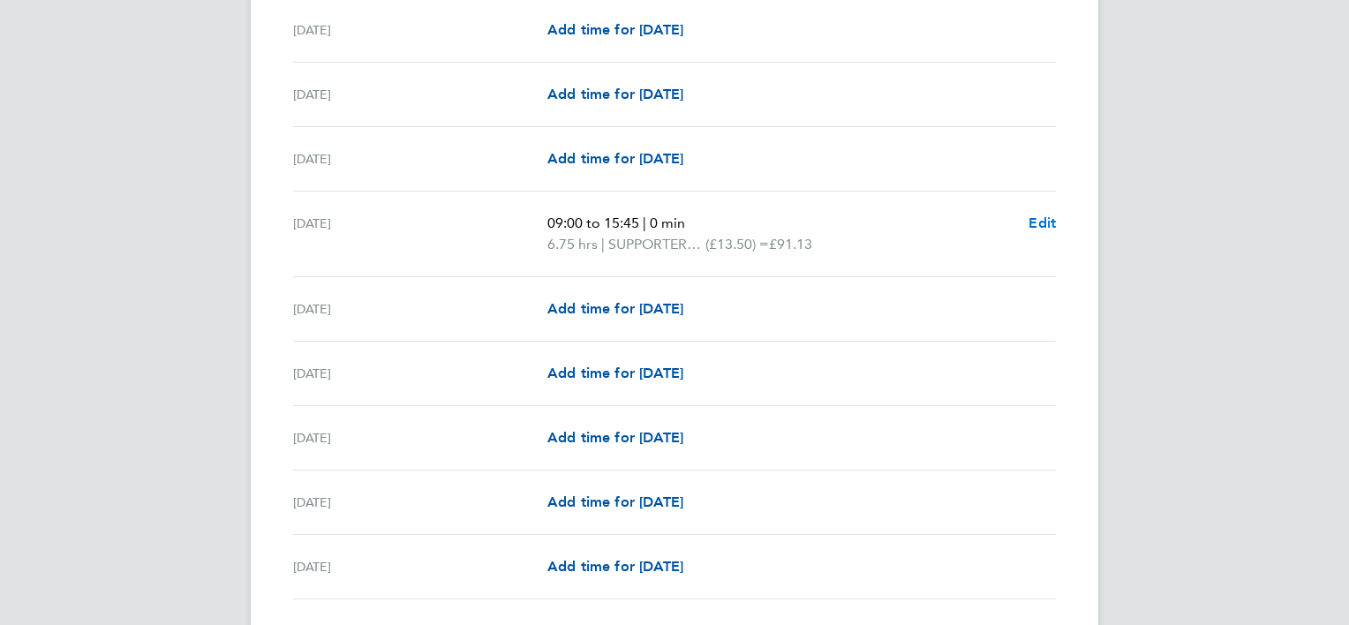
click at [1029, 225] on span "Edit" at bounding box center [1042, 223] width 27 height 17
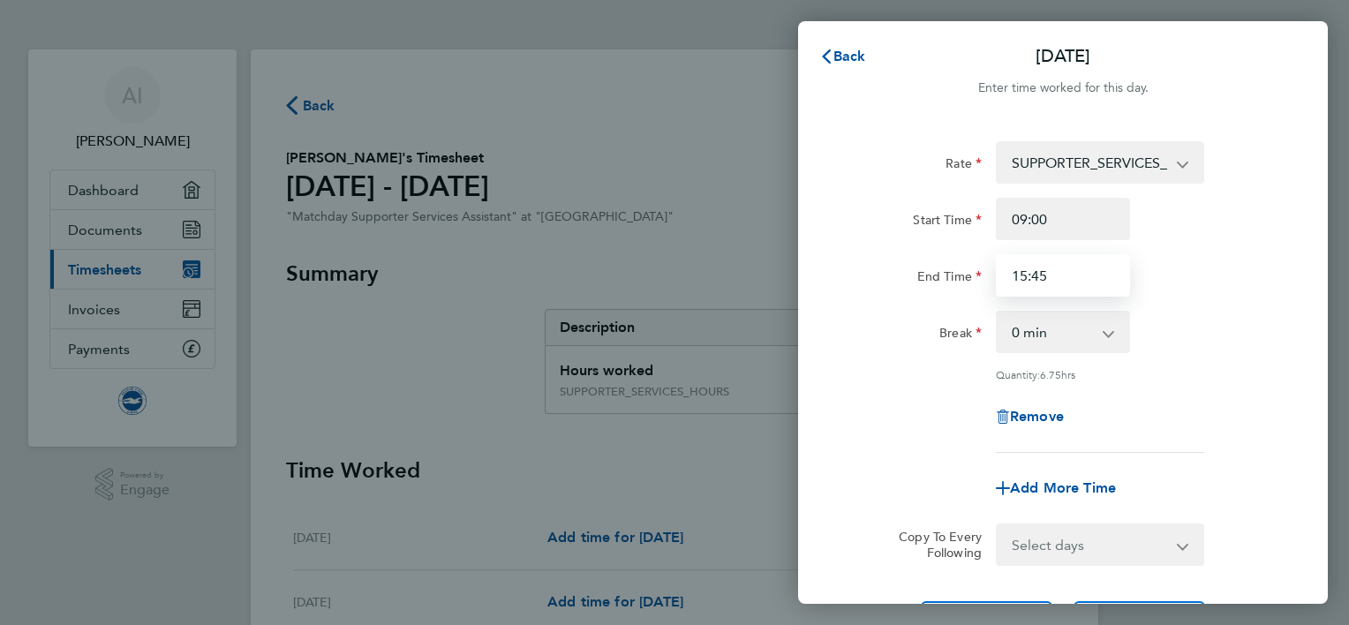
click at [1059, 281] on input "15:45" at bounding box center [1063, 275] width 134 height 42
type input "15:50"
click at [871, 362] on div "Rate SUPPORTER_SERVICES_HOURS - 13.50 Start Time 09:00 End Time 15:50 Break 0 m…" at bounding box center [1063, 297] width 431 height 312
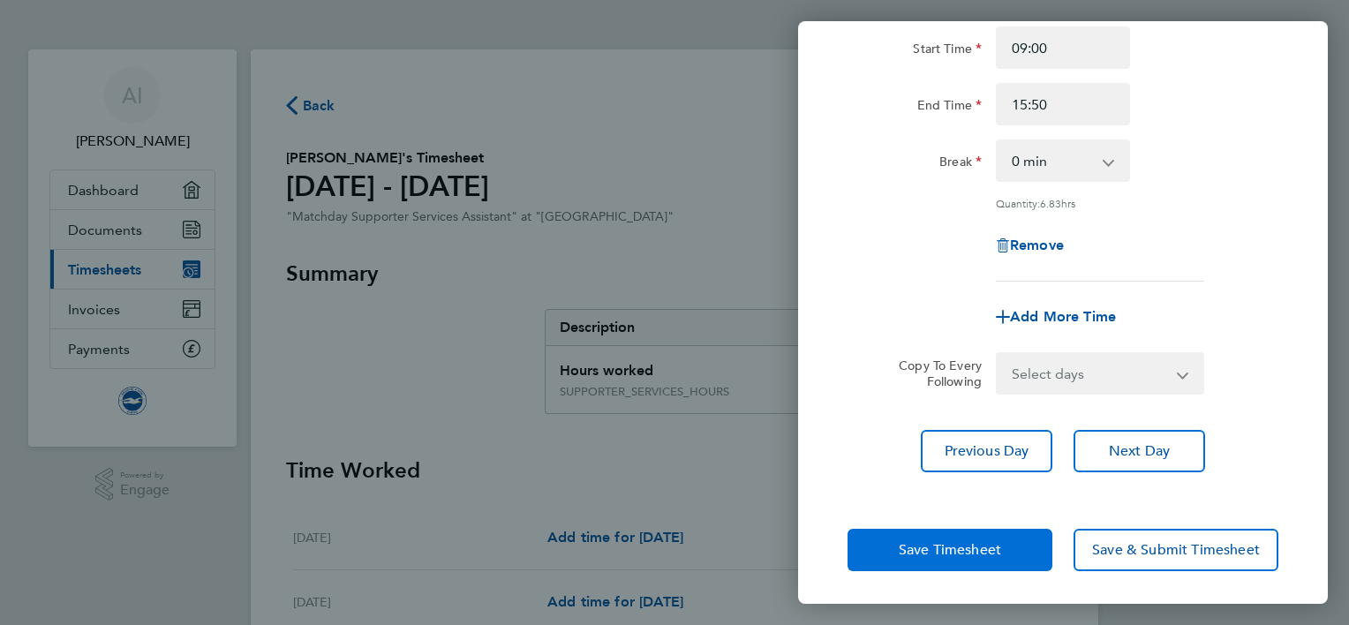
click at [933, 537] on button "Save Timesheet" at bounding box center [950, 550] width 205 height 42
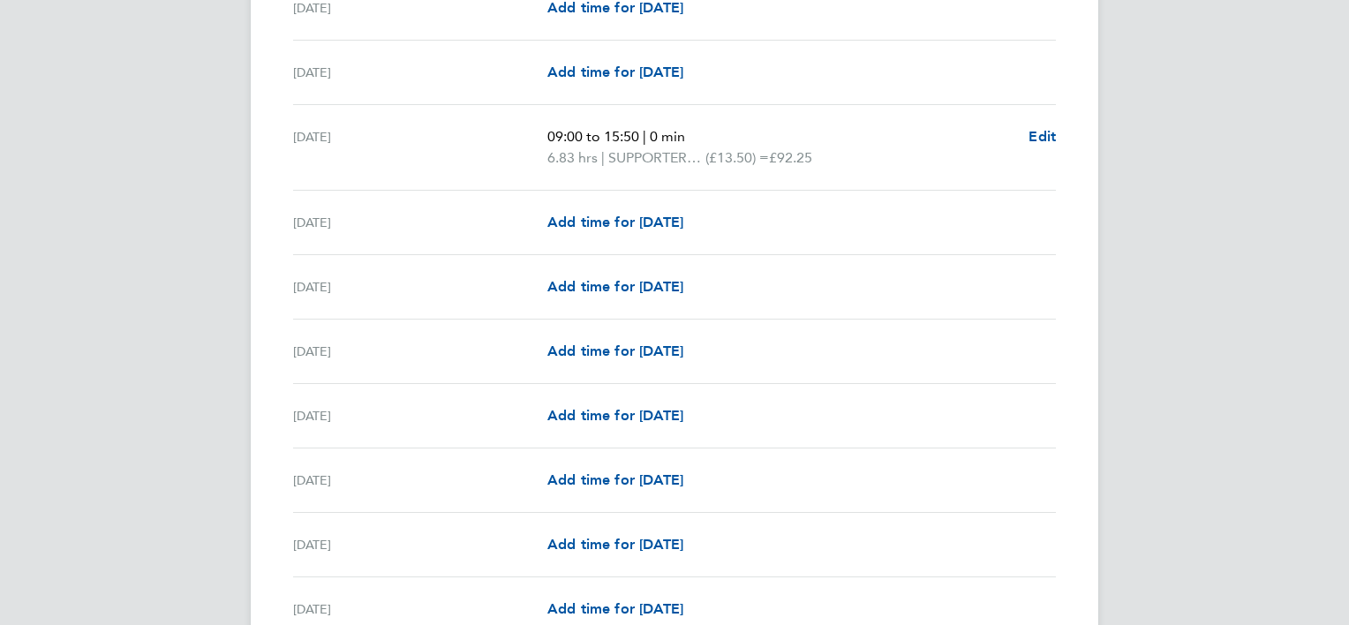
scroll to position [2007, 0]
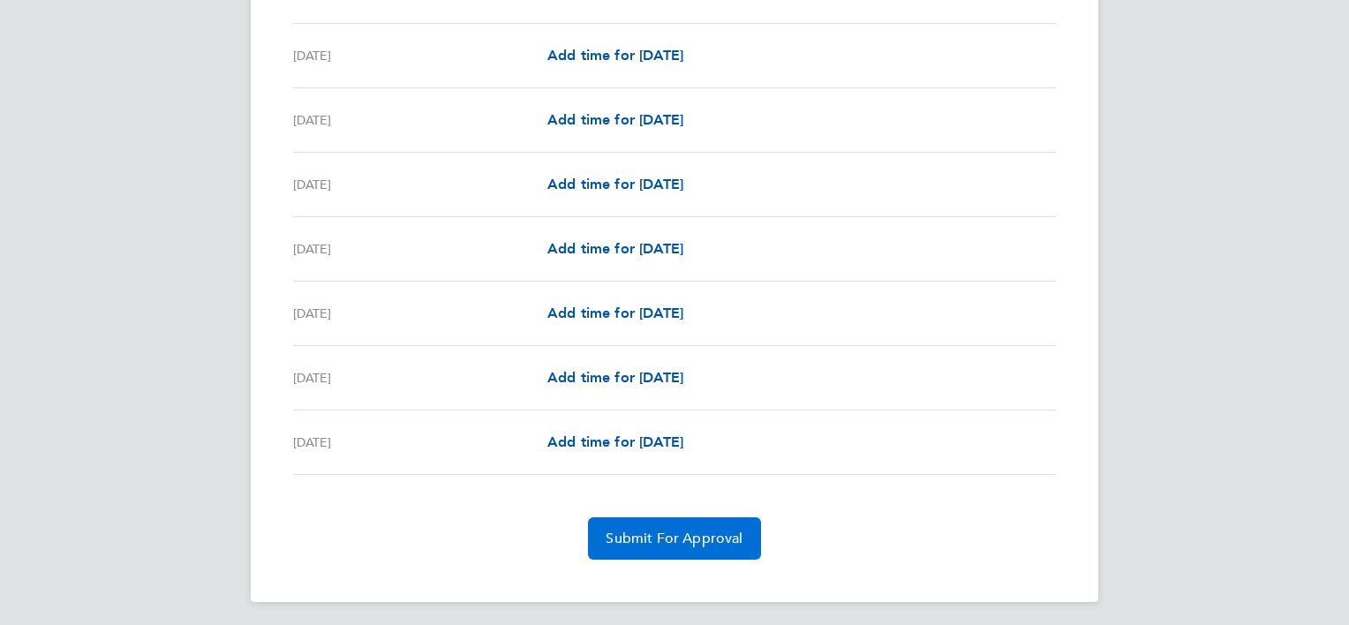
click at [711, 530] on span "Submit For Approval" at bounding box center [674, 539] width 137 height 18
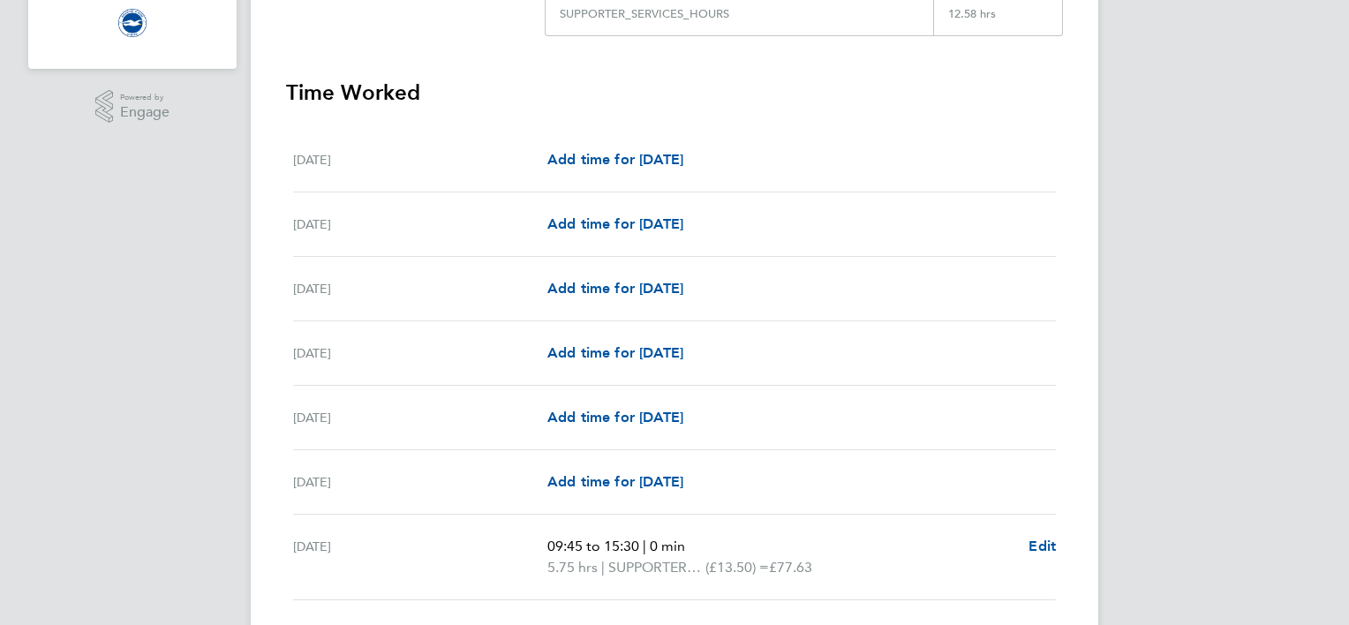
scroll to position [0, 0]
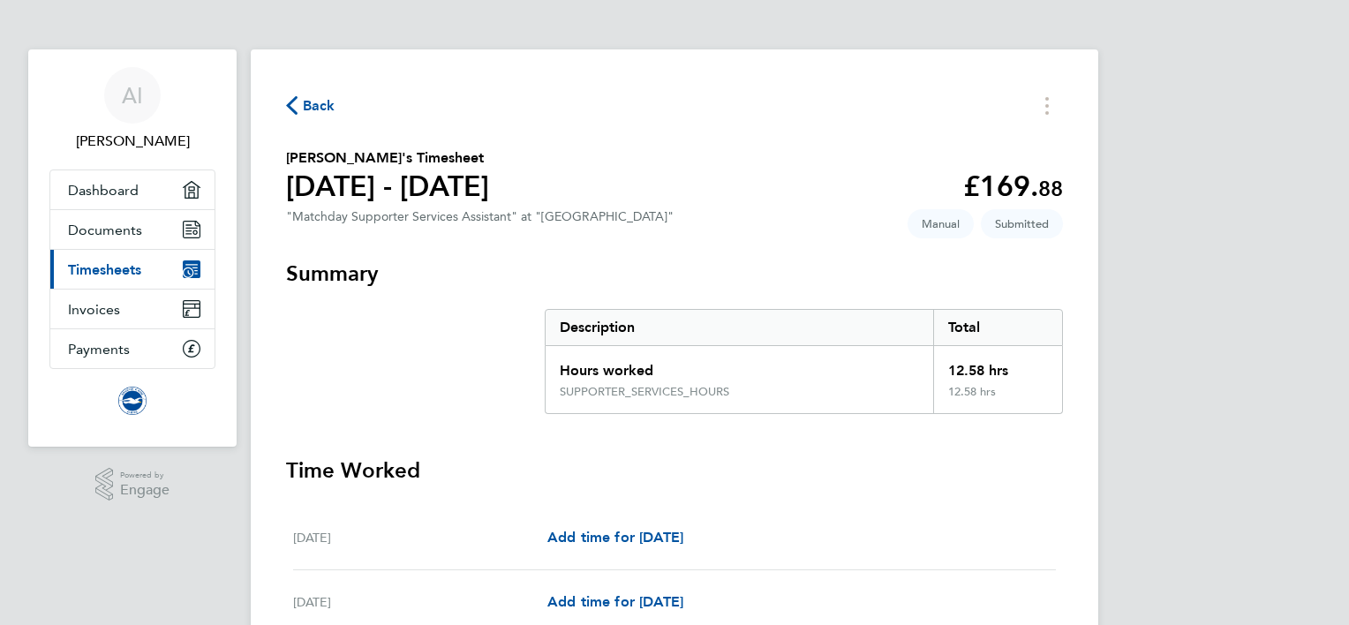
click at [310, 109] on span "Back" at bounding box center [319, 105] width 33 height 21
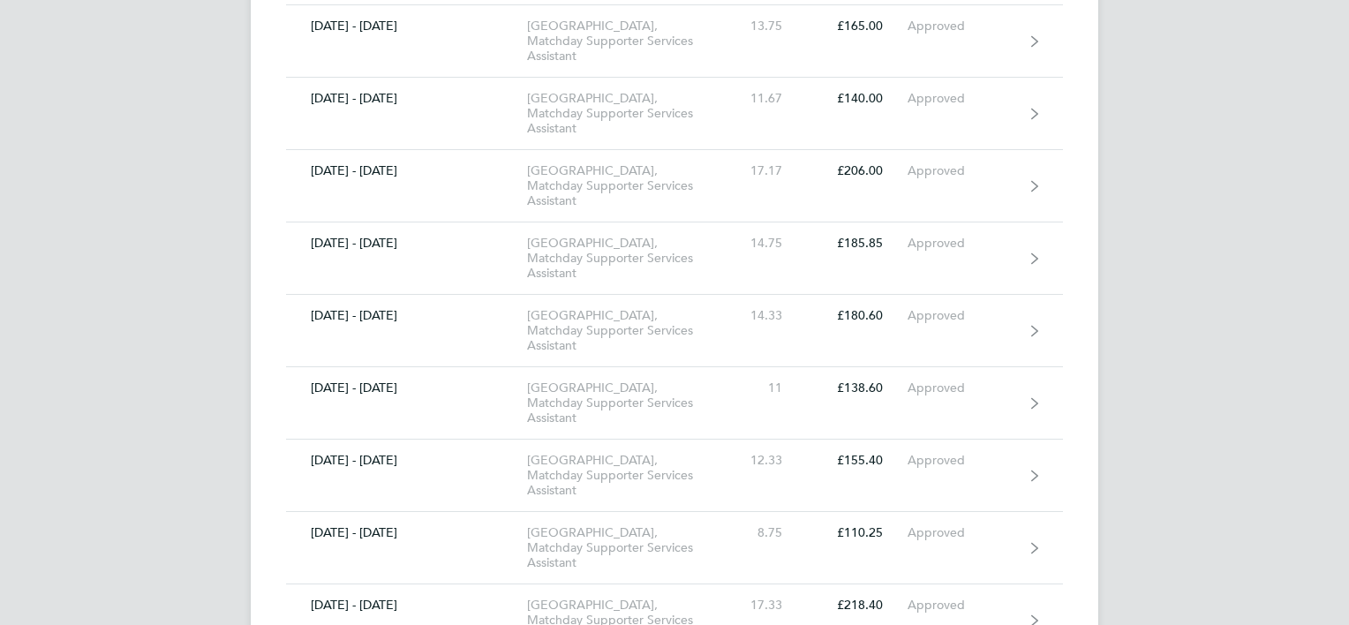
scroll to position [2610, 0]
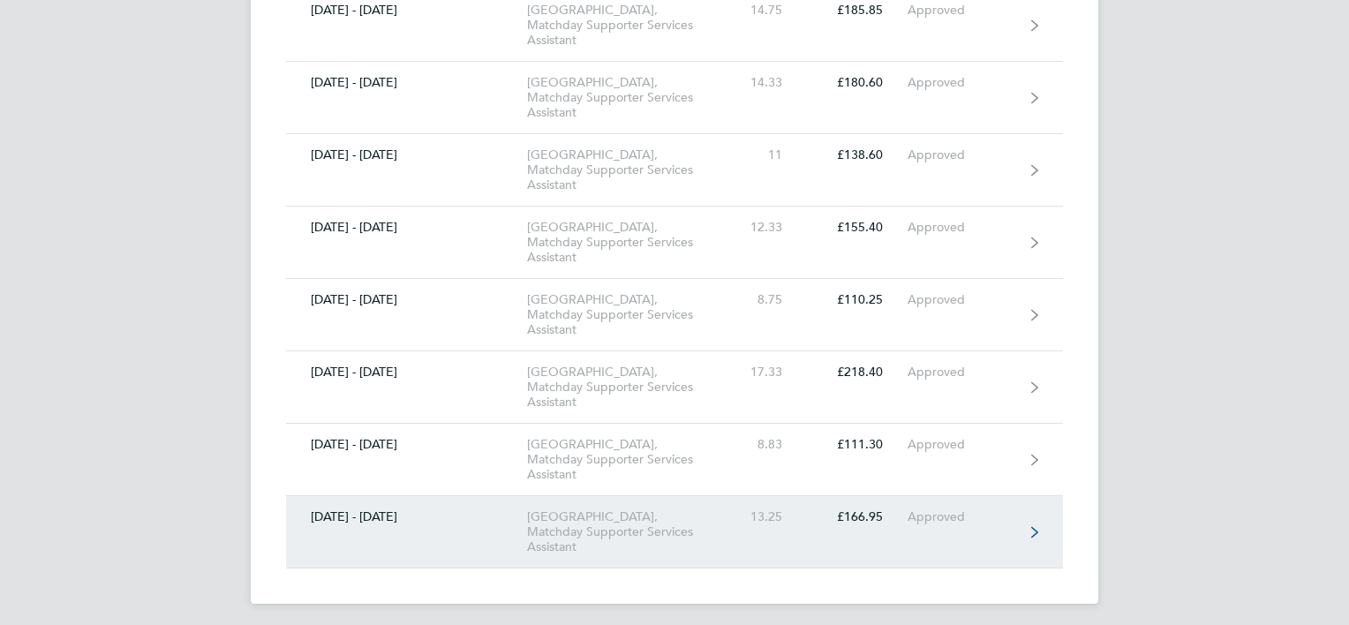
click at [635, 526] on div "[GEOGRAPHIC_DATA], Matchday Supporter Services Assistant" at bounding box center [628, 531] width 202 height 45
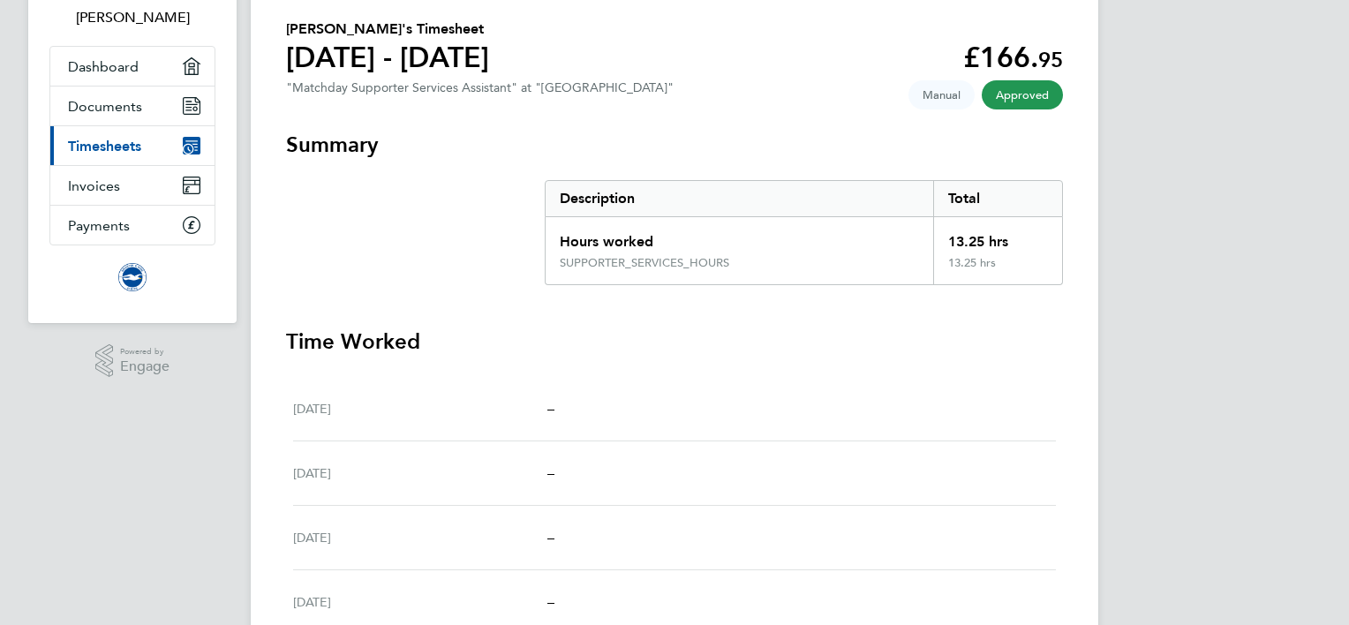
scroll to position [49, 0]
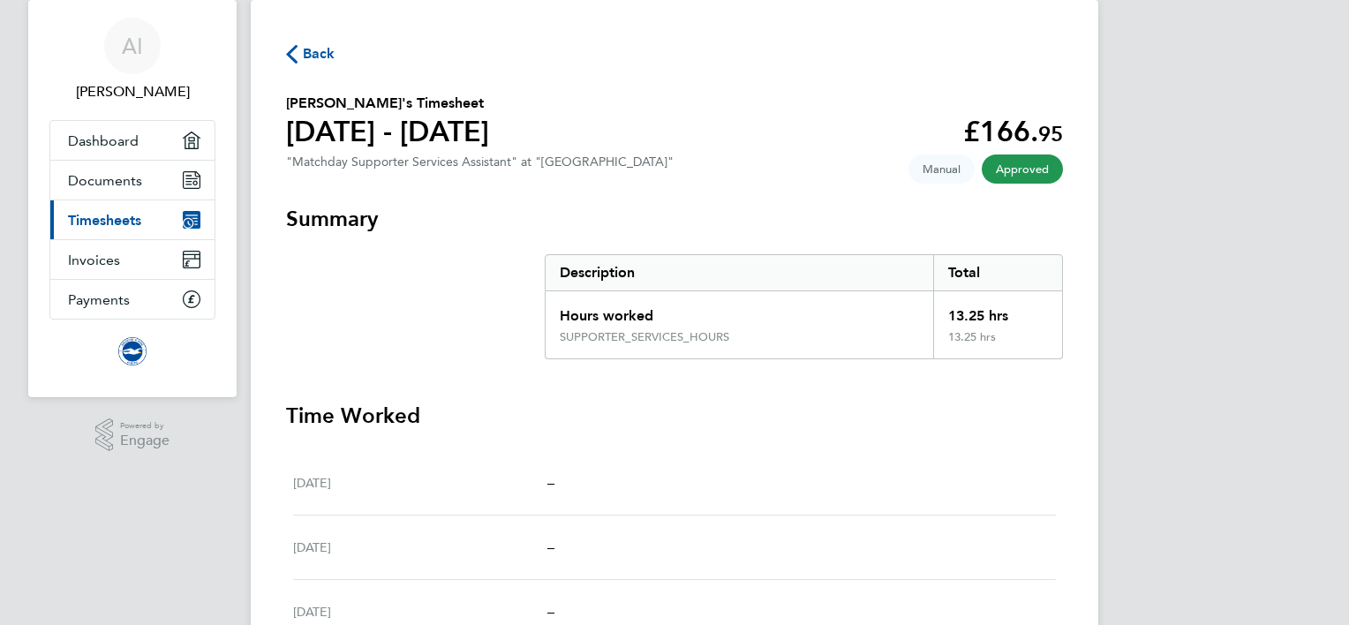
click at [309, 61] on span "Back" at bounding box center [319, 53] width 33 height 21
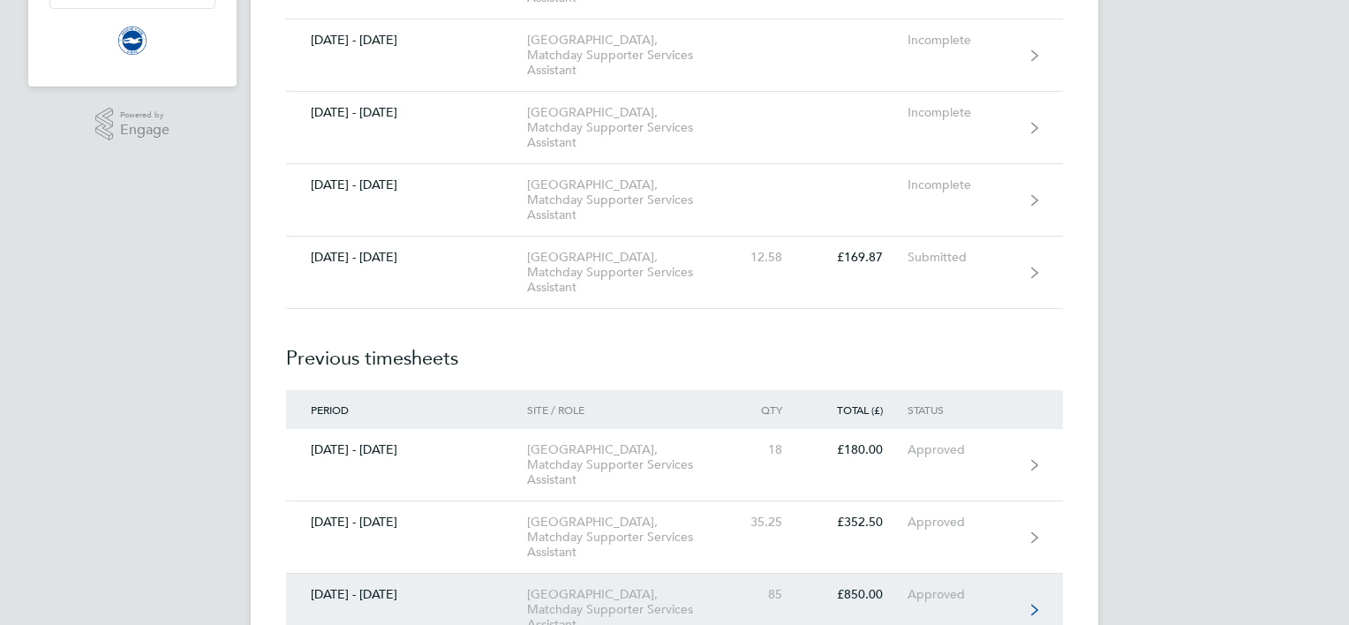
scroll to position [359, 0]
